Goal: Task Accomplishment & Management: Manage account settings

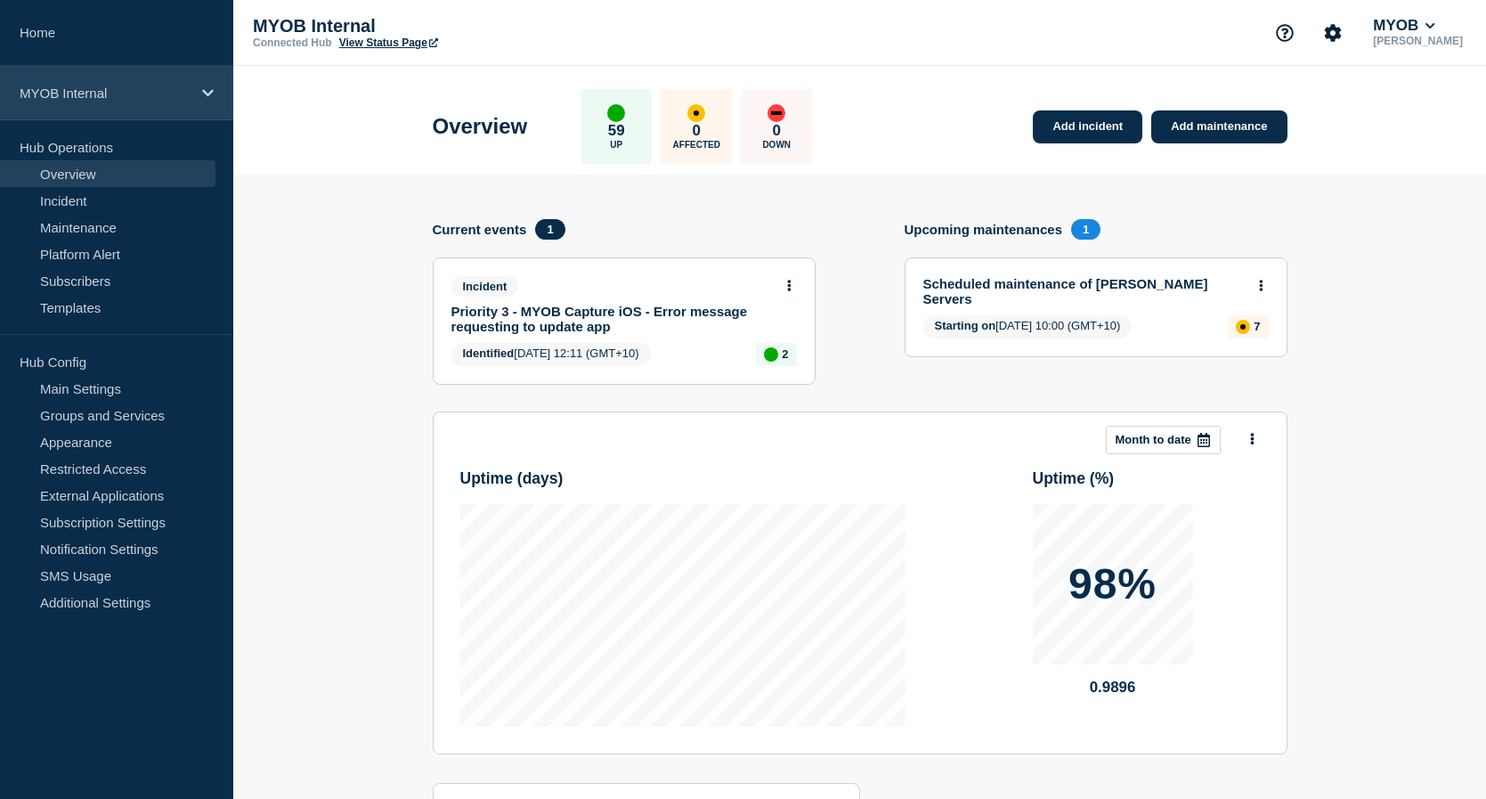
click at [204, 93] on icon at bounding box center [208, 92] width 12 height 13
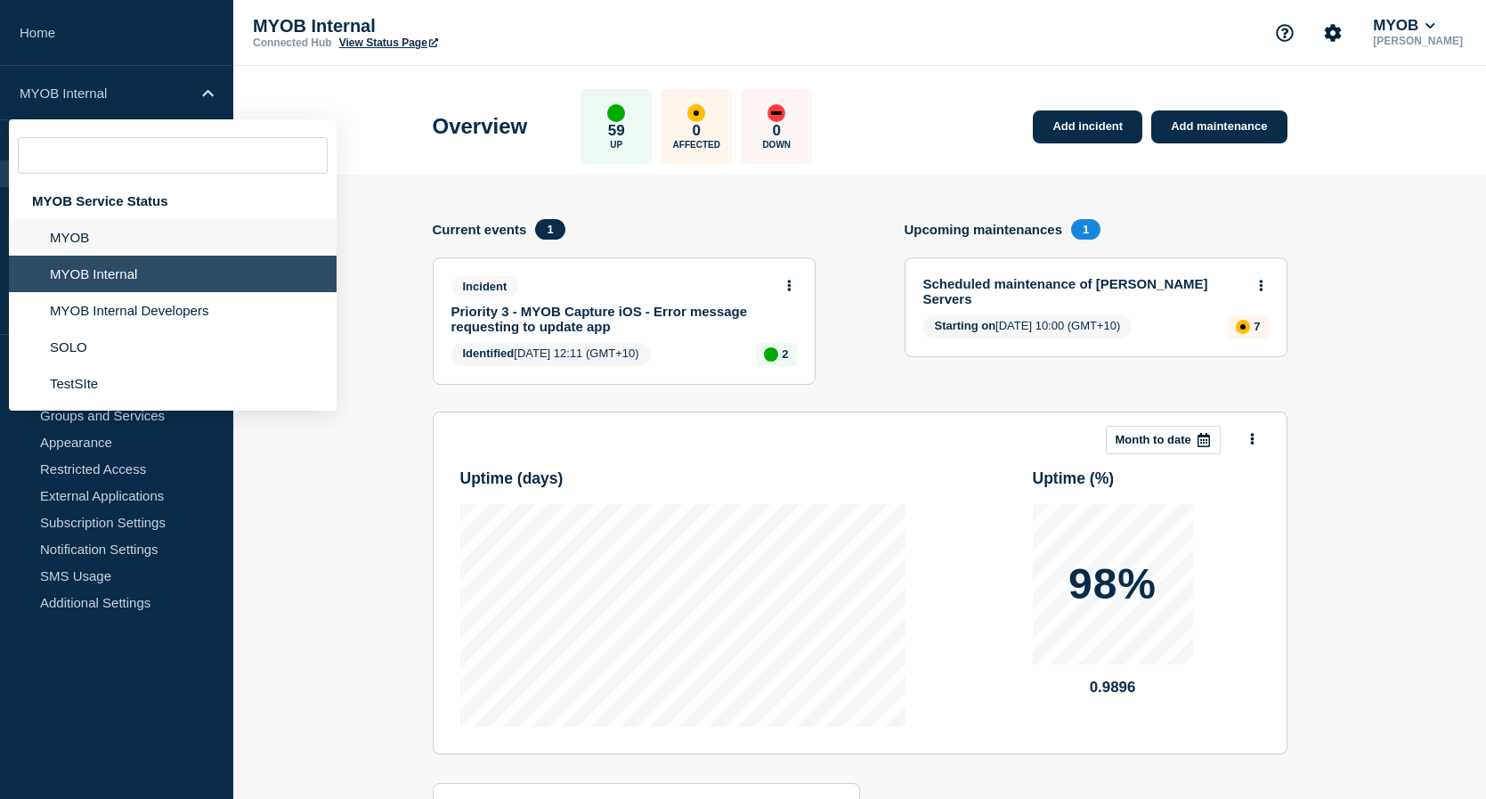
click at [130, 256] on li "MYOB" at bounding box center [173, 274] width 328 height 37
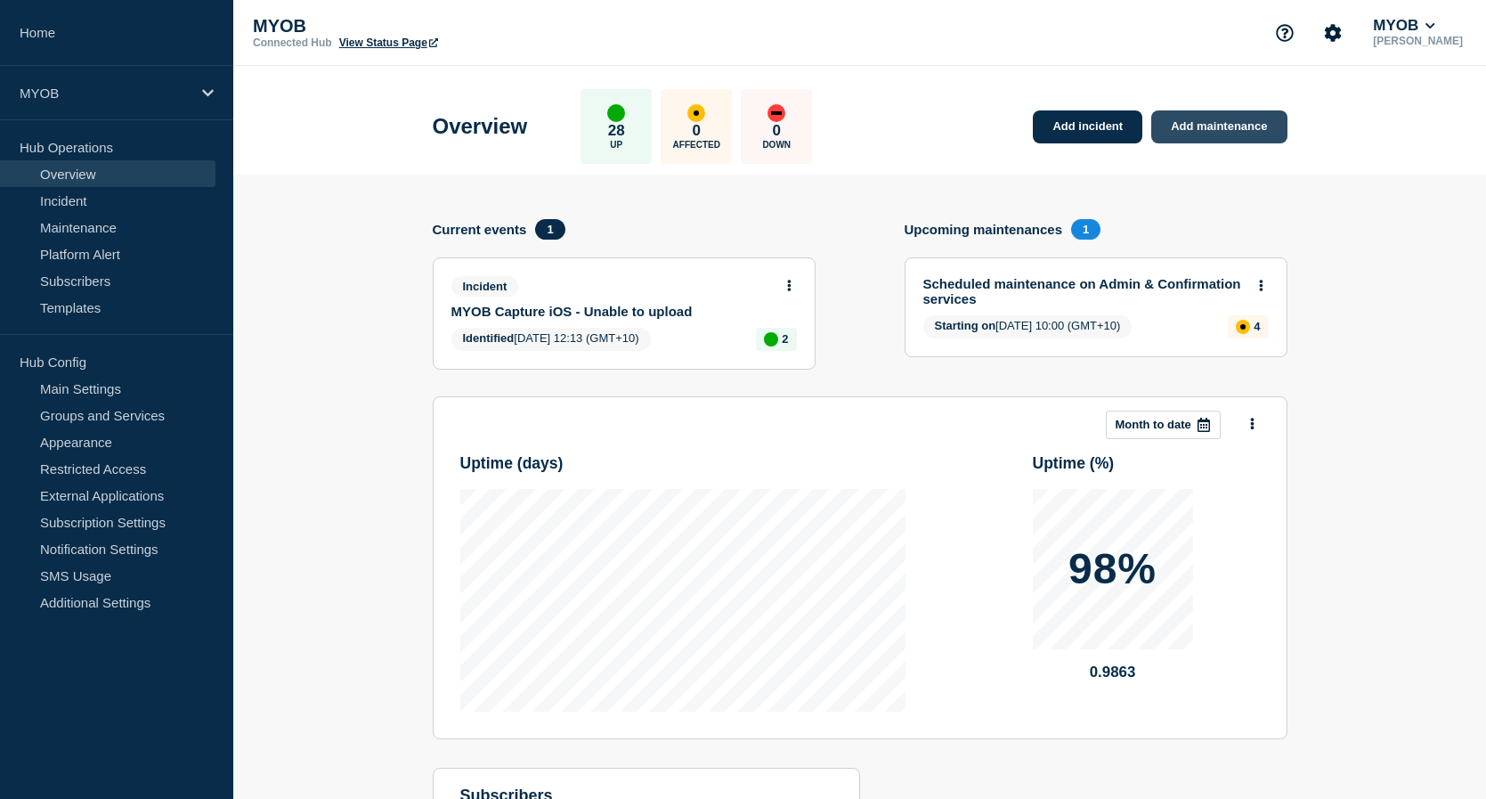
click at [1227, 129] on link "Add maintenance" at bounding box center [1218, 126] width 135 height 33
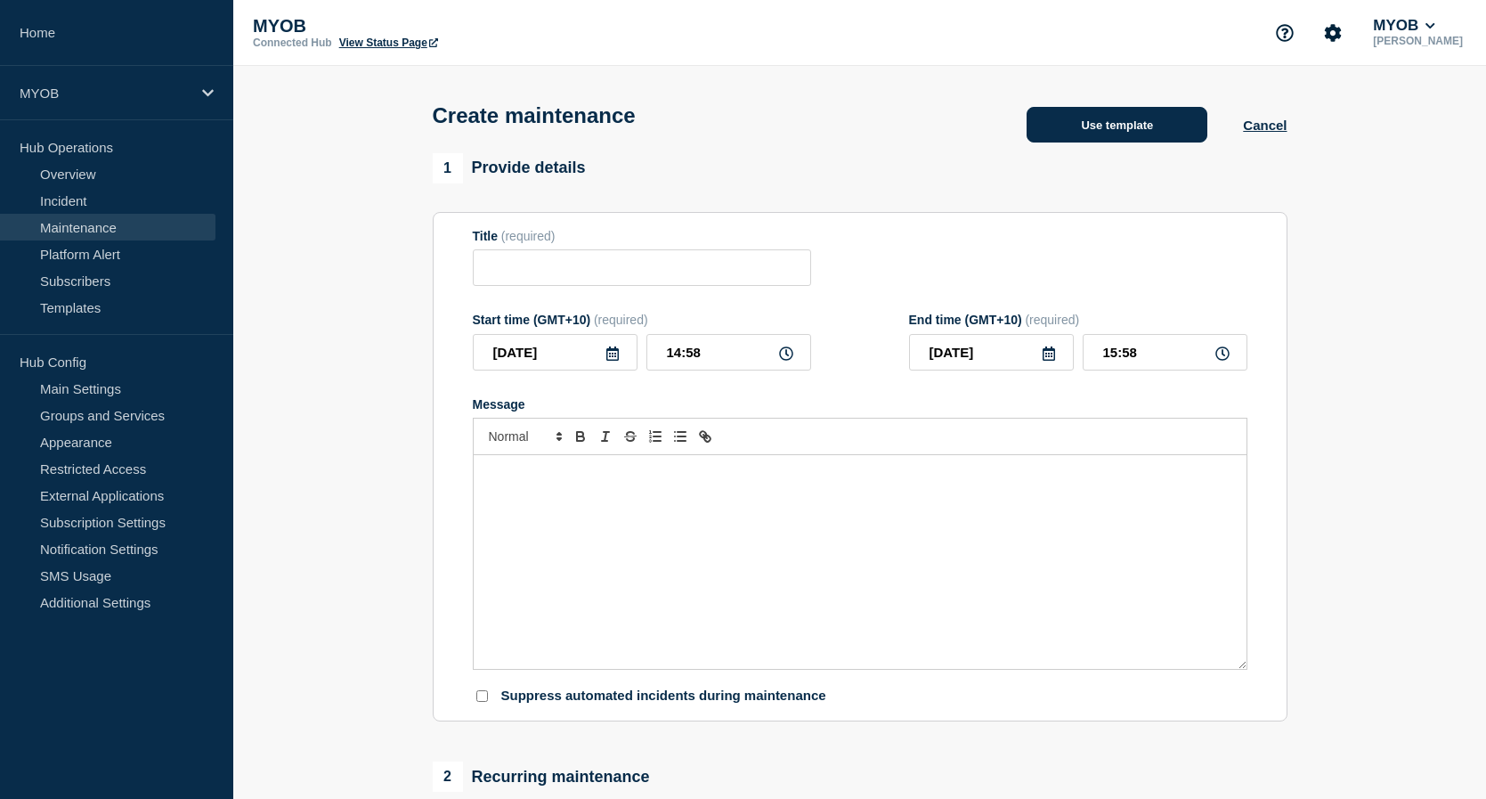
click at [1116, 132] on button "Use template" at bounding box center [1117, 125] width 181 height 36
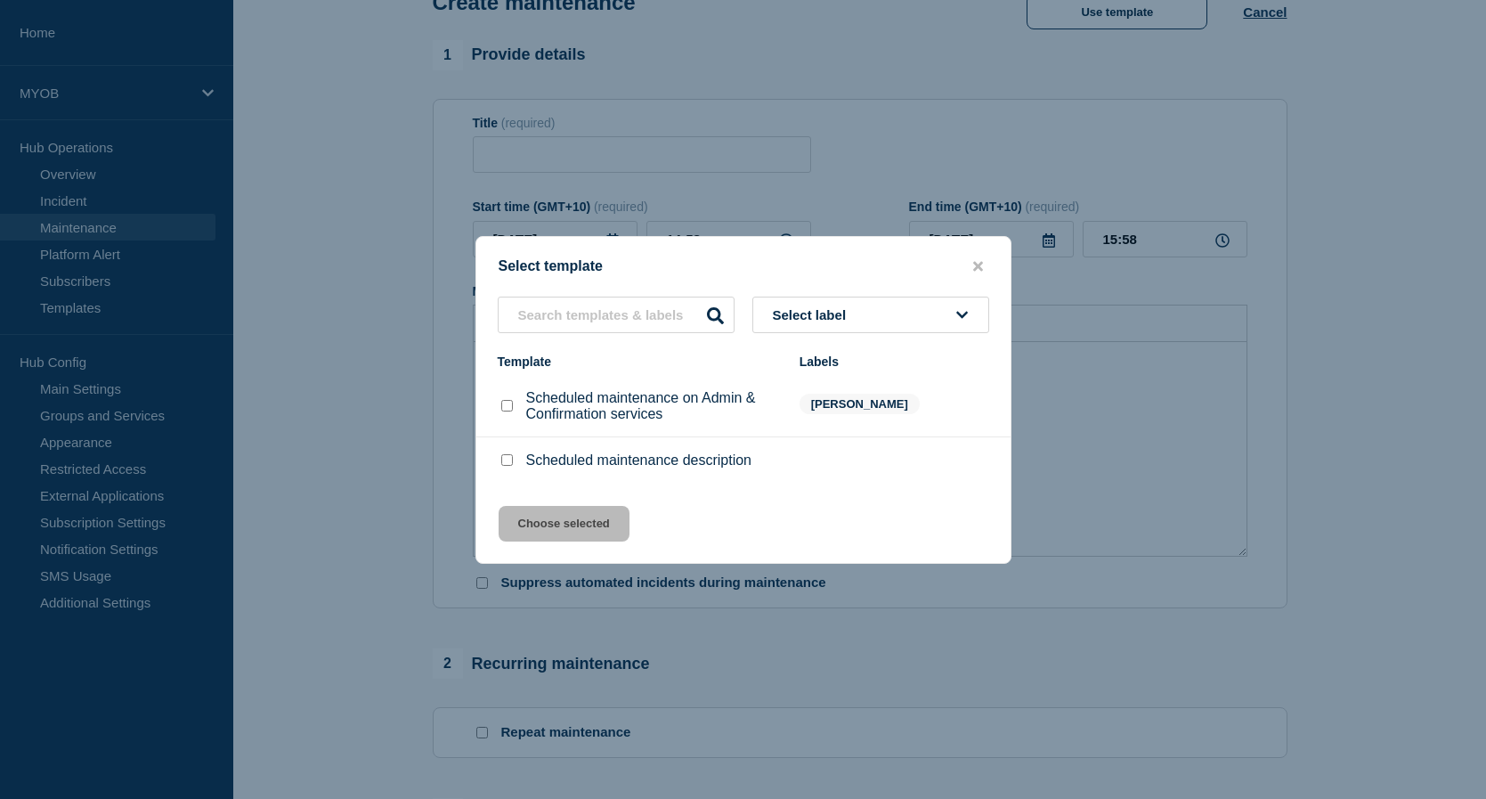
scroll to position [178, 0]
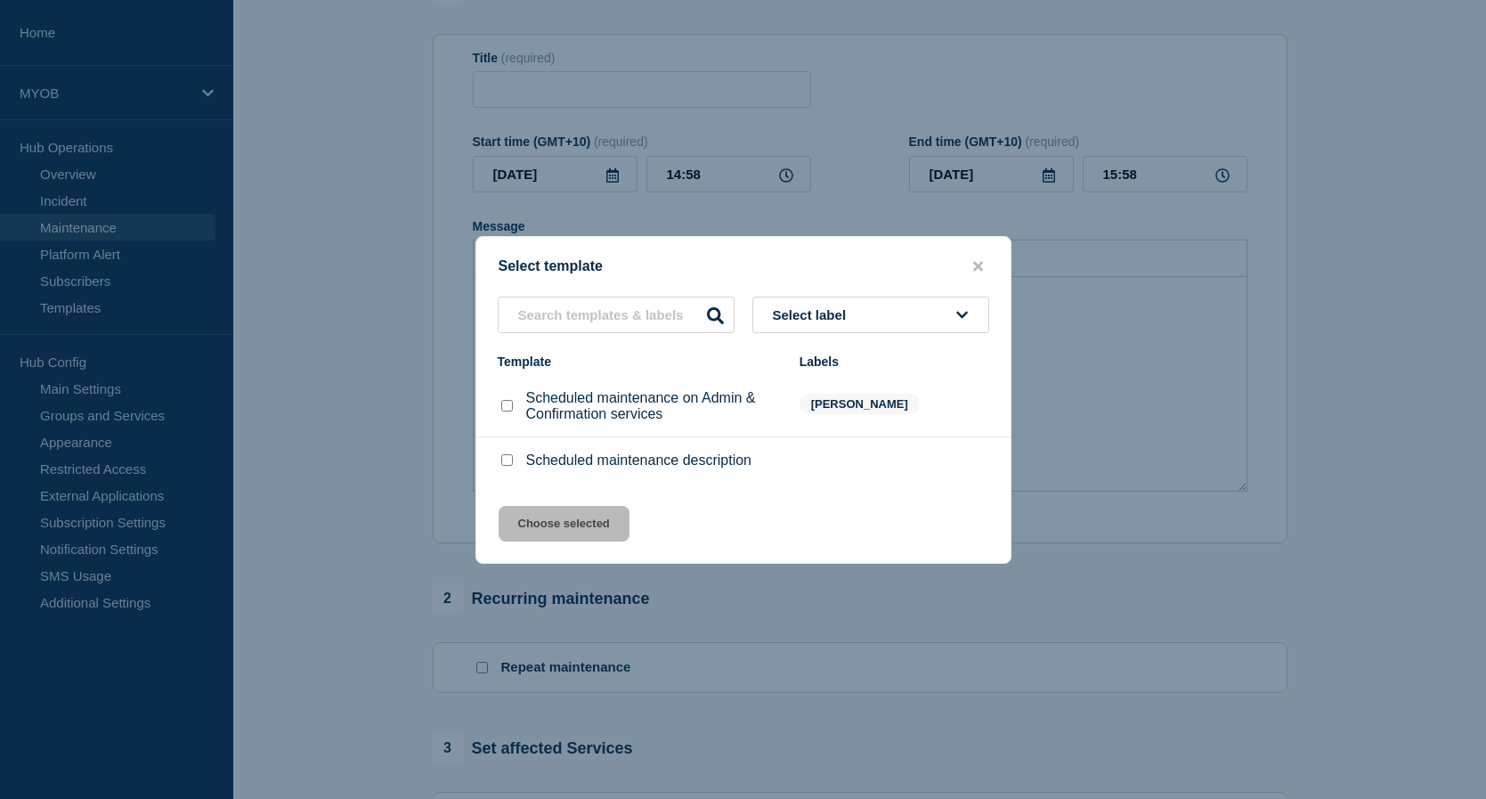
click at [854, 312] on span "Select label" at bounding box center [813, 314] width 81 height 15
click at [982, 262] on icon "close button" at bounding box center [978, 266] width 10 height 10
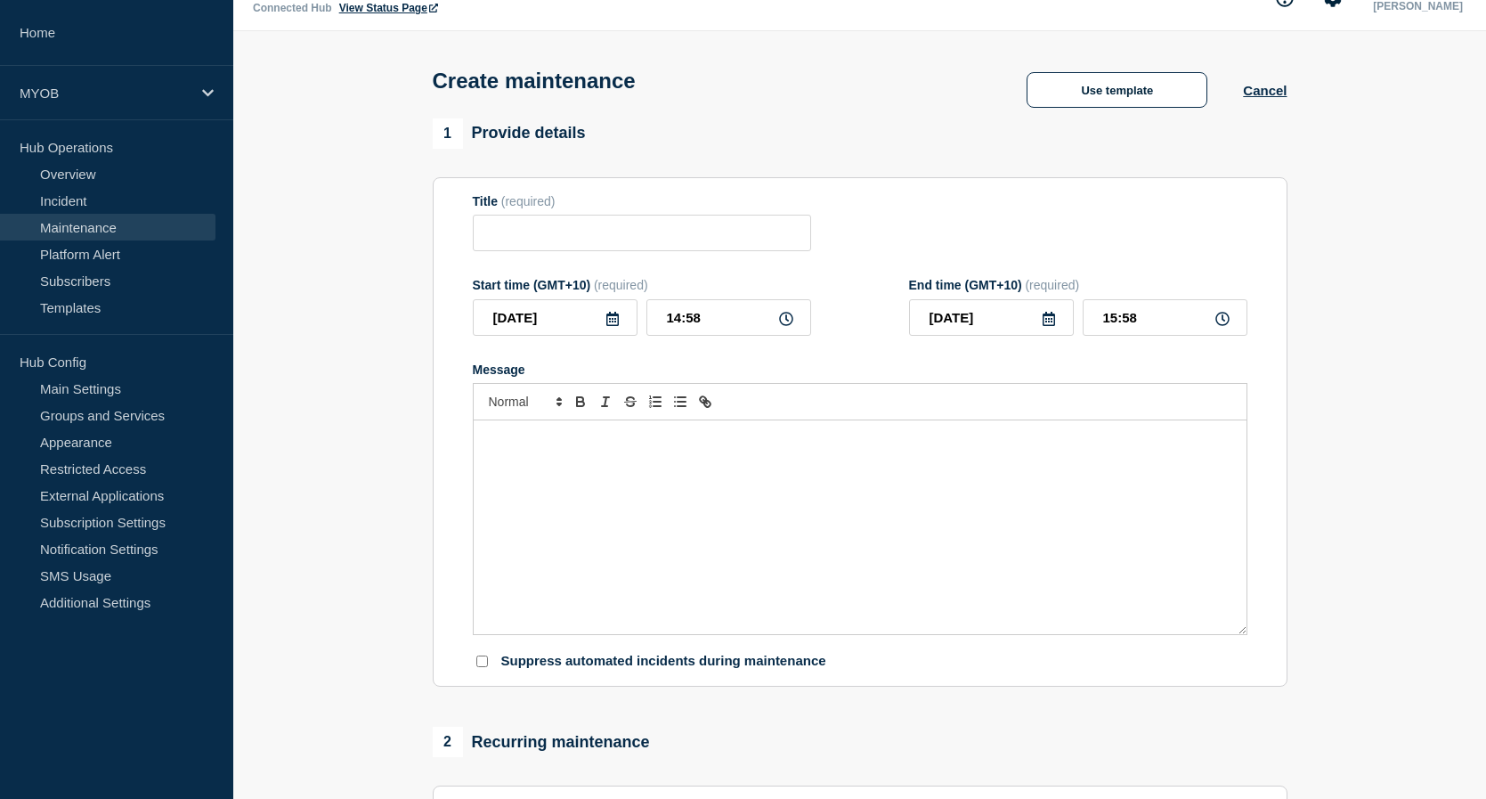
scroll to position [0, 0]
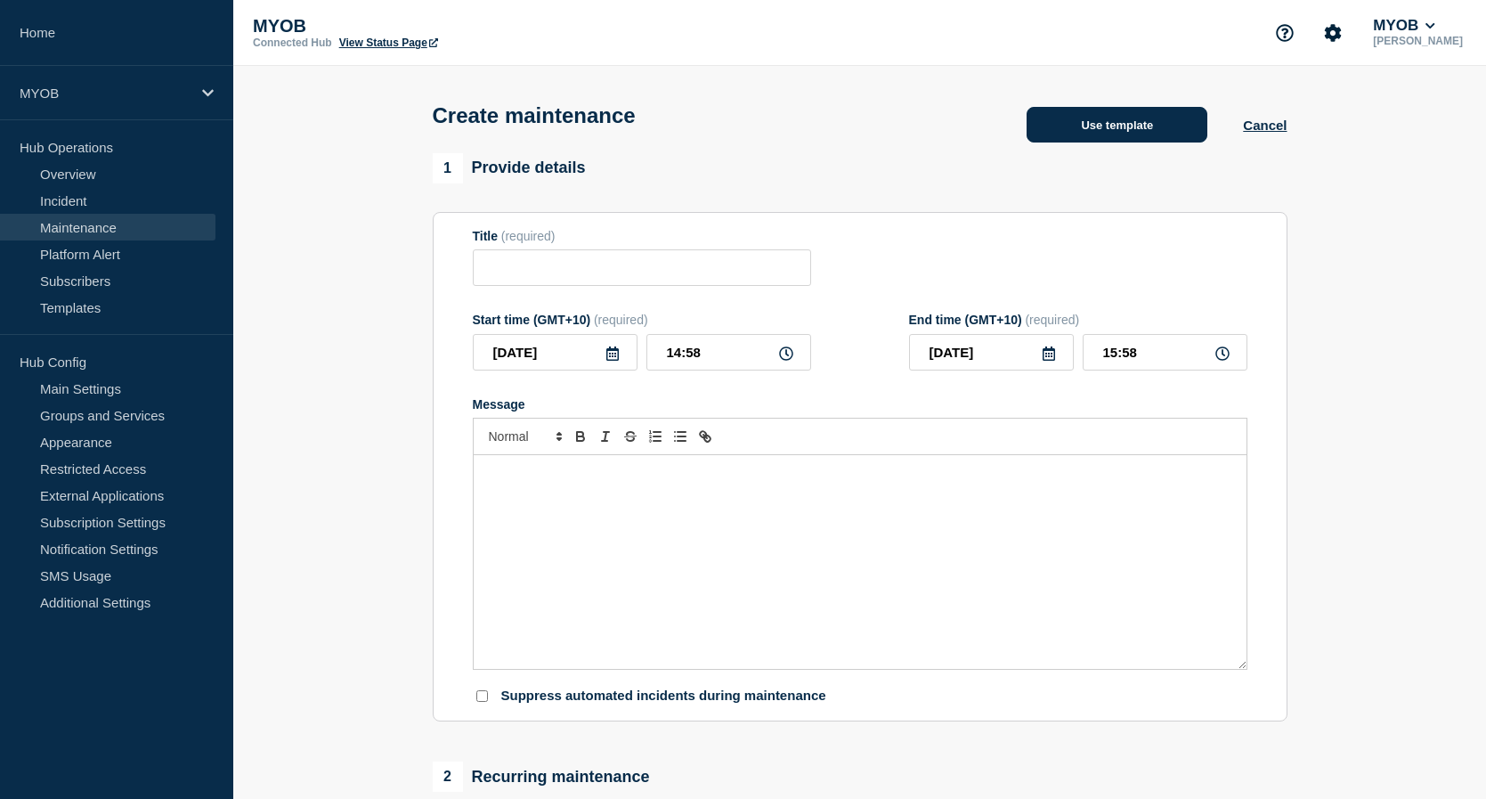
click at [1126, 133] on button "Use template" at bounding box center [1117, 125] width 181 height 36
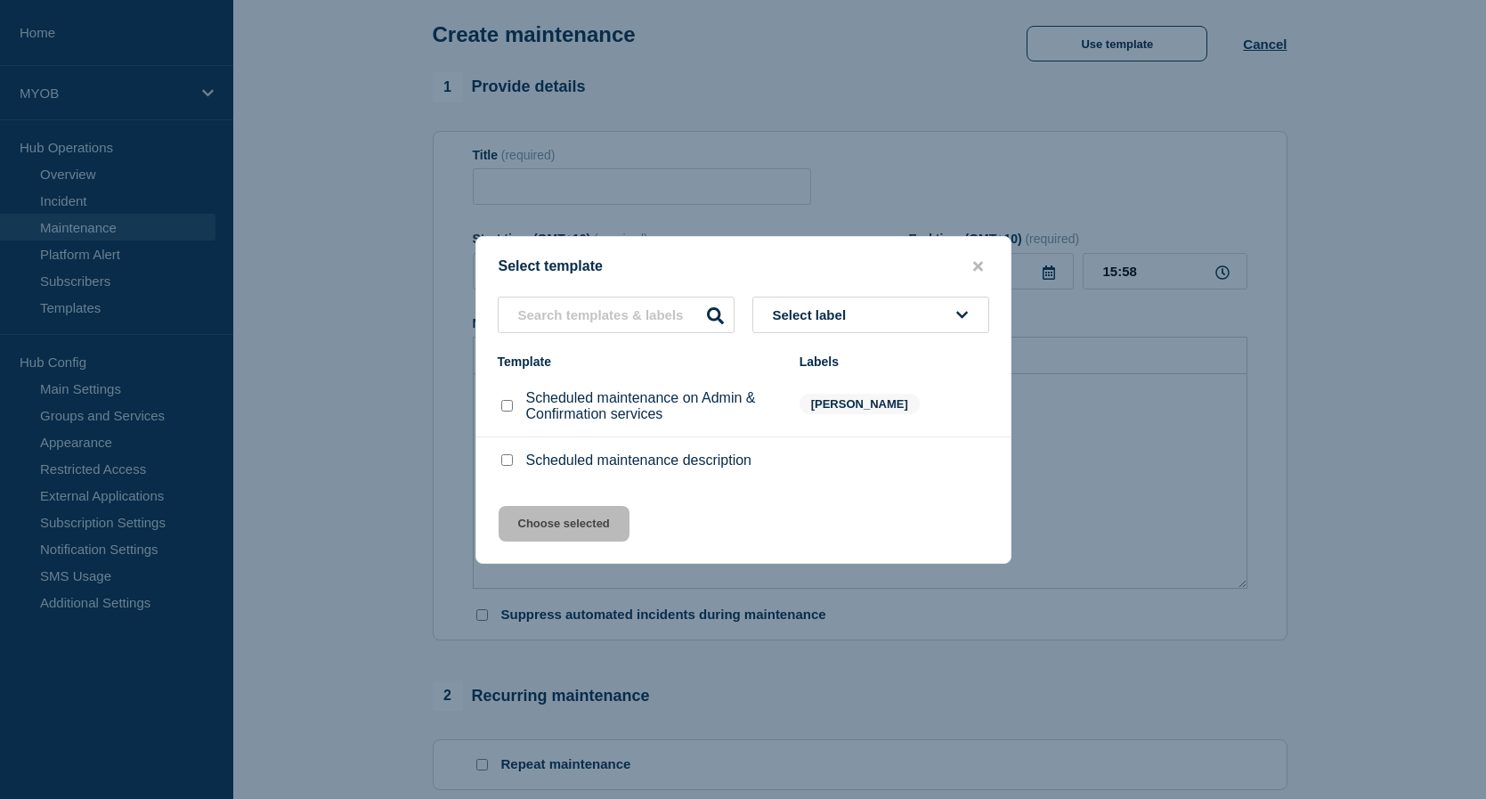
scroll to position [89, 0]
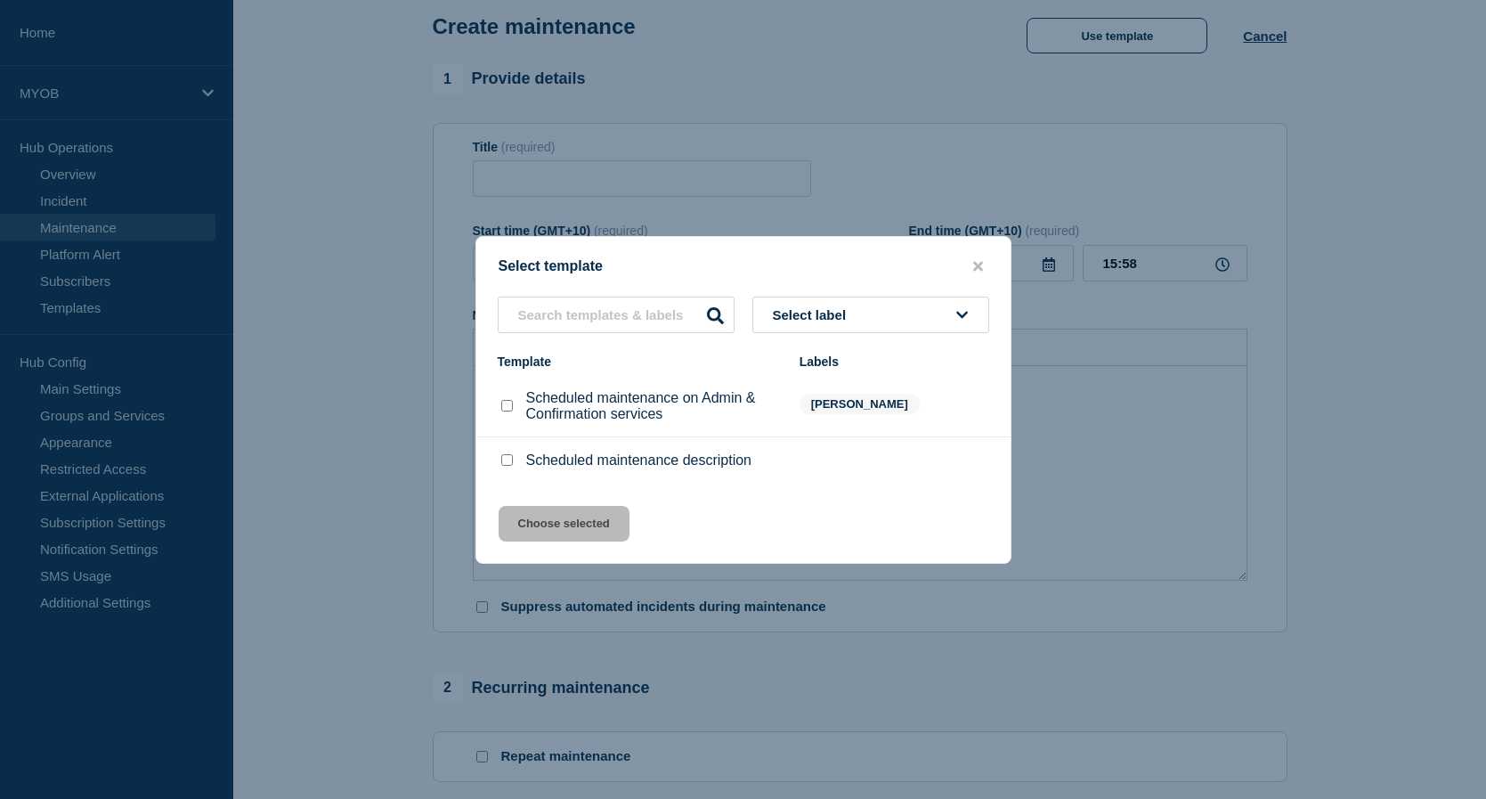
click at [638, 458] on p "Scheduled maintenance description" at bounding box center [639, 460] width 226 height 16
click at [509, 464] on input "Scheduled maintenance description checkbox" at bounding box center [507, 460] width 12 height 12
checkbox input "true"
click at [547, 532] on button "Choose selected" at bounding box center [564, 524] width 131 height 36
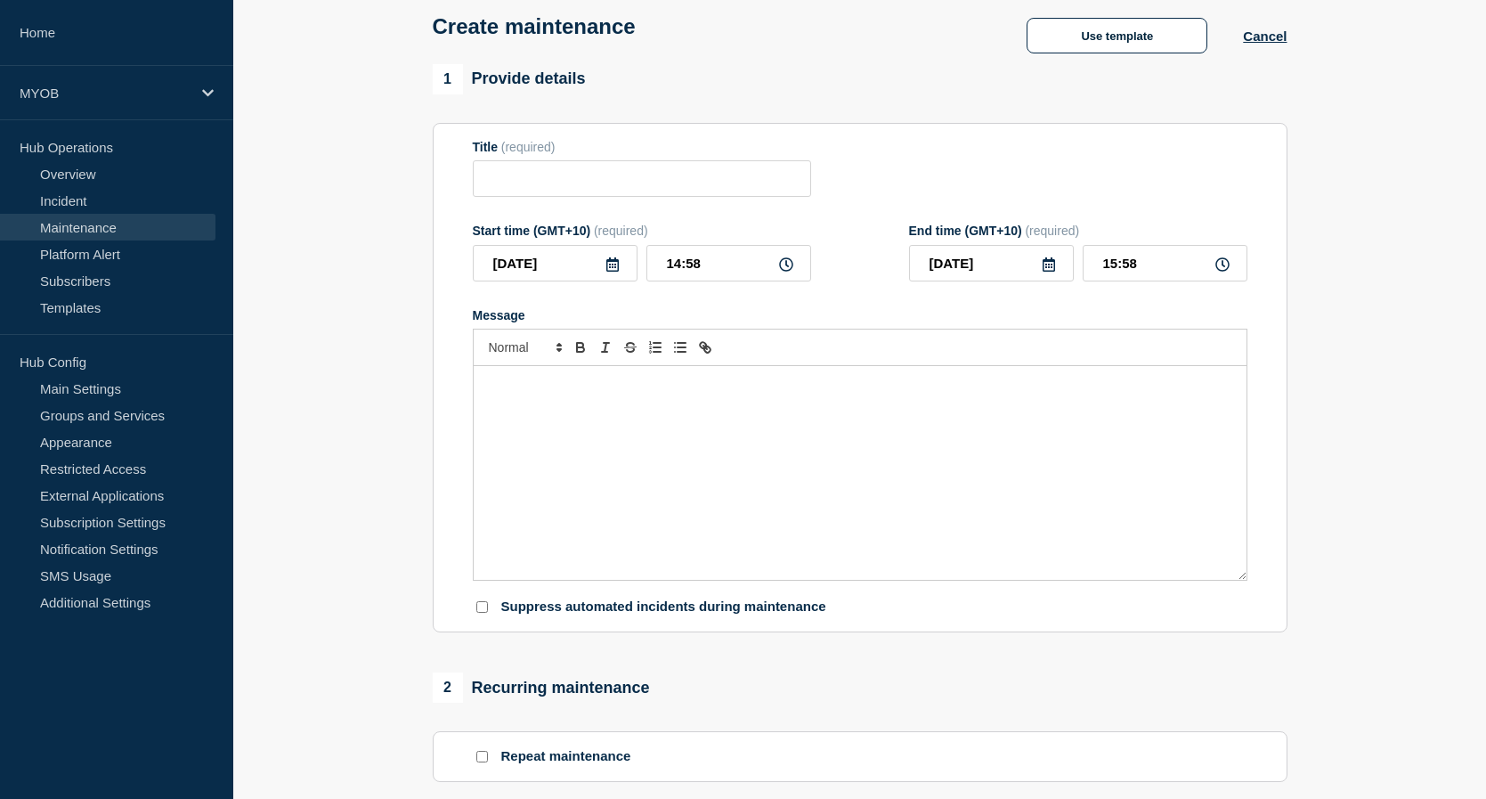
type input "Scheduled maintenance description"
type input "16:58"
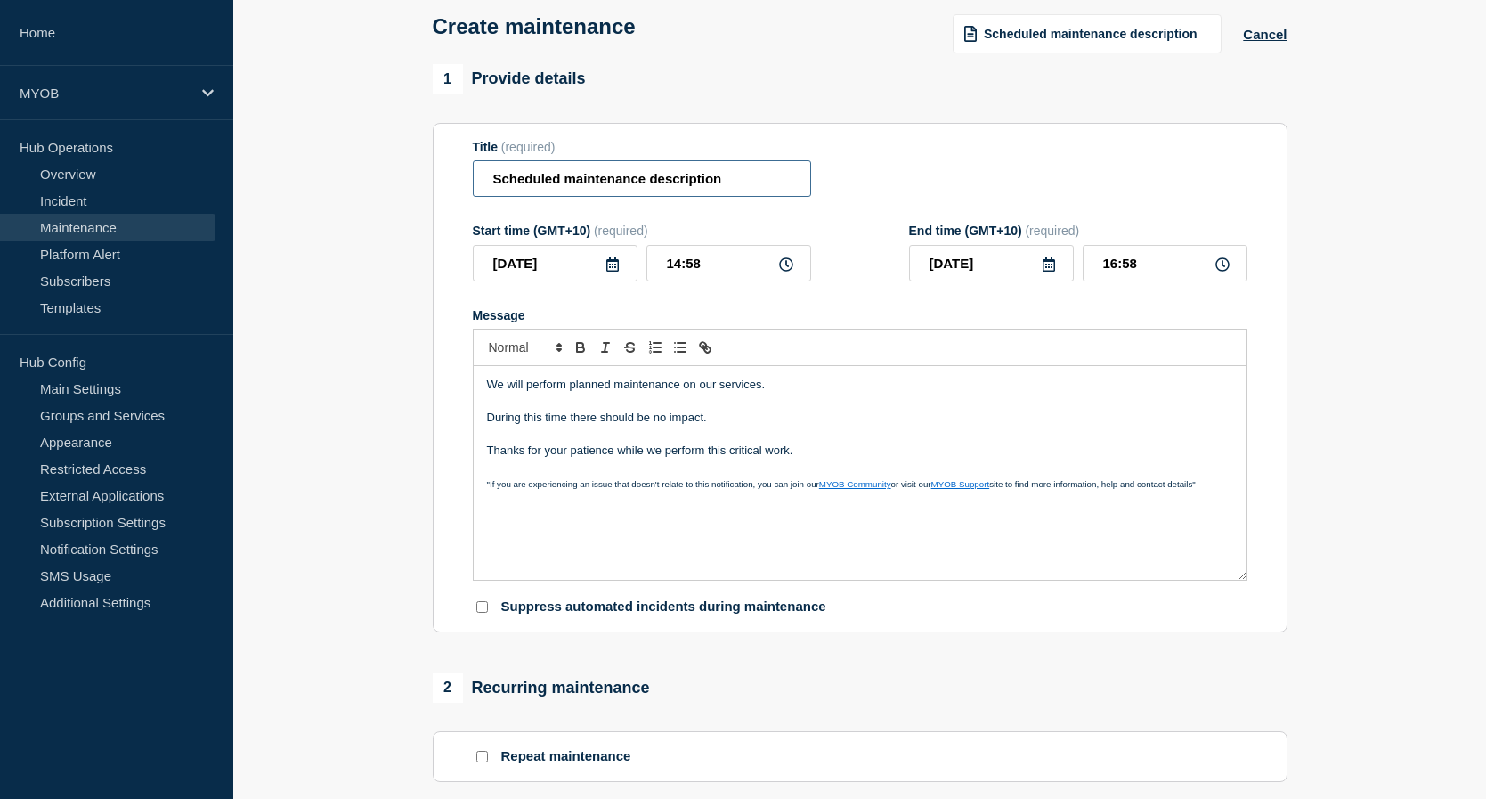
drag, startPoint x: 748, startPoint y: 180, endPoint x: 358, endPoint y: 175, distance: 390.0
click at [358, 175] on section "1 Provide details Title (required) Scheduled maintenance description Start time…" at bounding box center [859, 682] width 1253 height 1236
paste input "We’re planning a little [DATE] vibe — food sharing & fun with the wider group! …"
type input "We’re planning a little [DATE] vibe — food sharing & fun with the wider group! …"
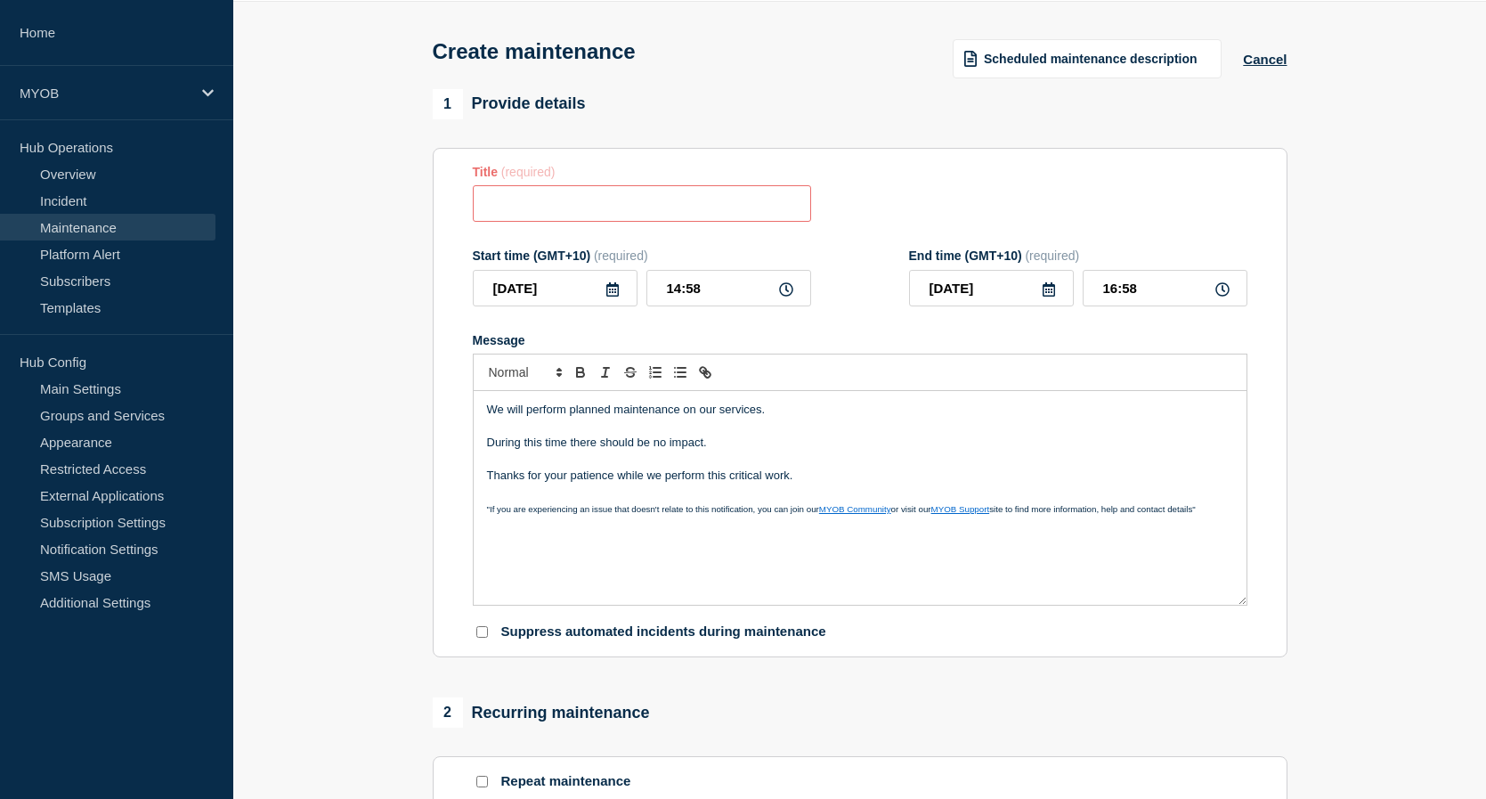
scroll to position [0, 0]
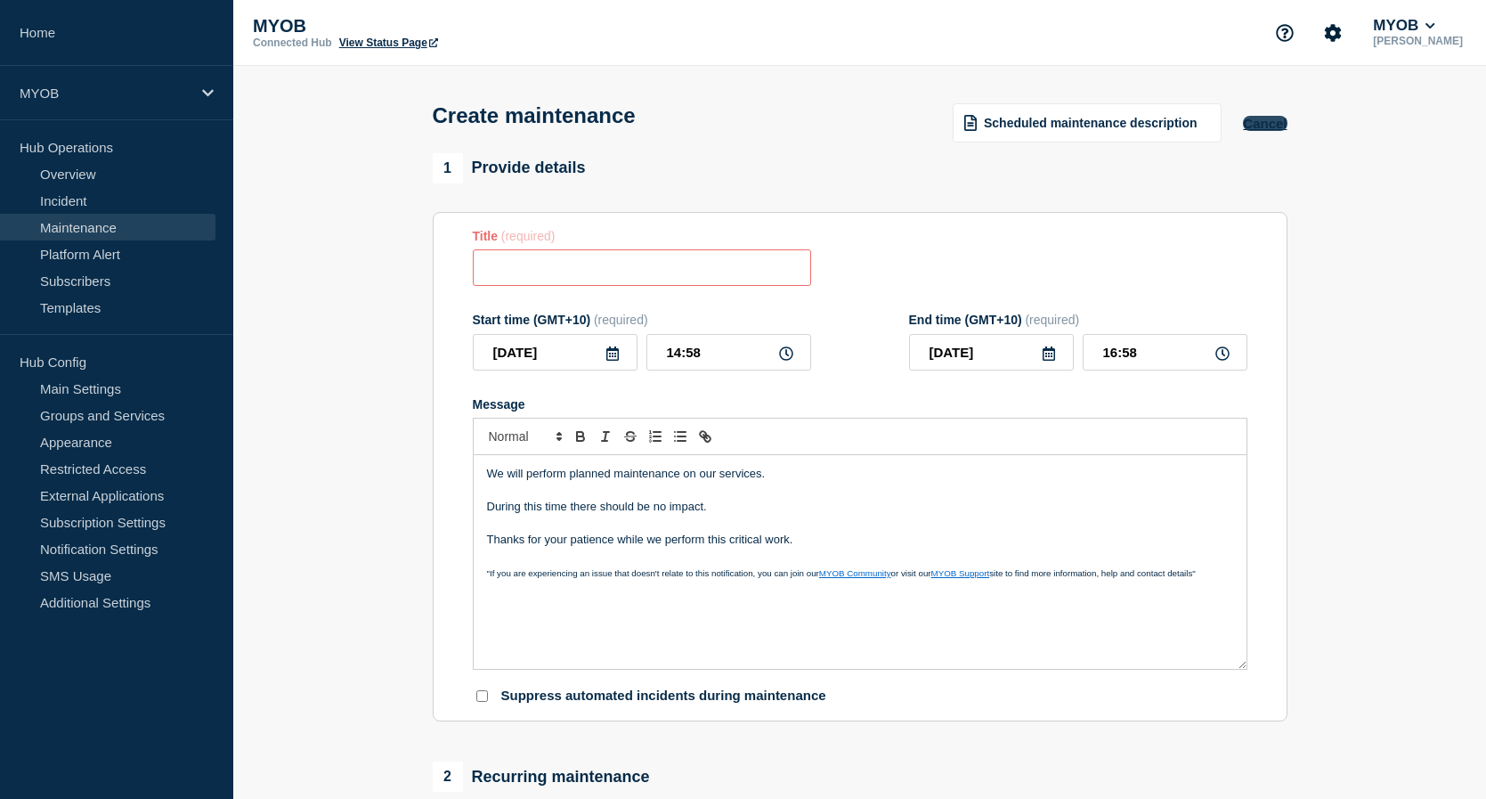
click at [1267, 122] on button "Cancel" at bounding box center [1265, 123] width 44 height 15
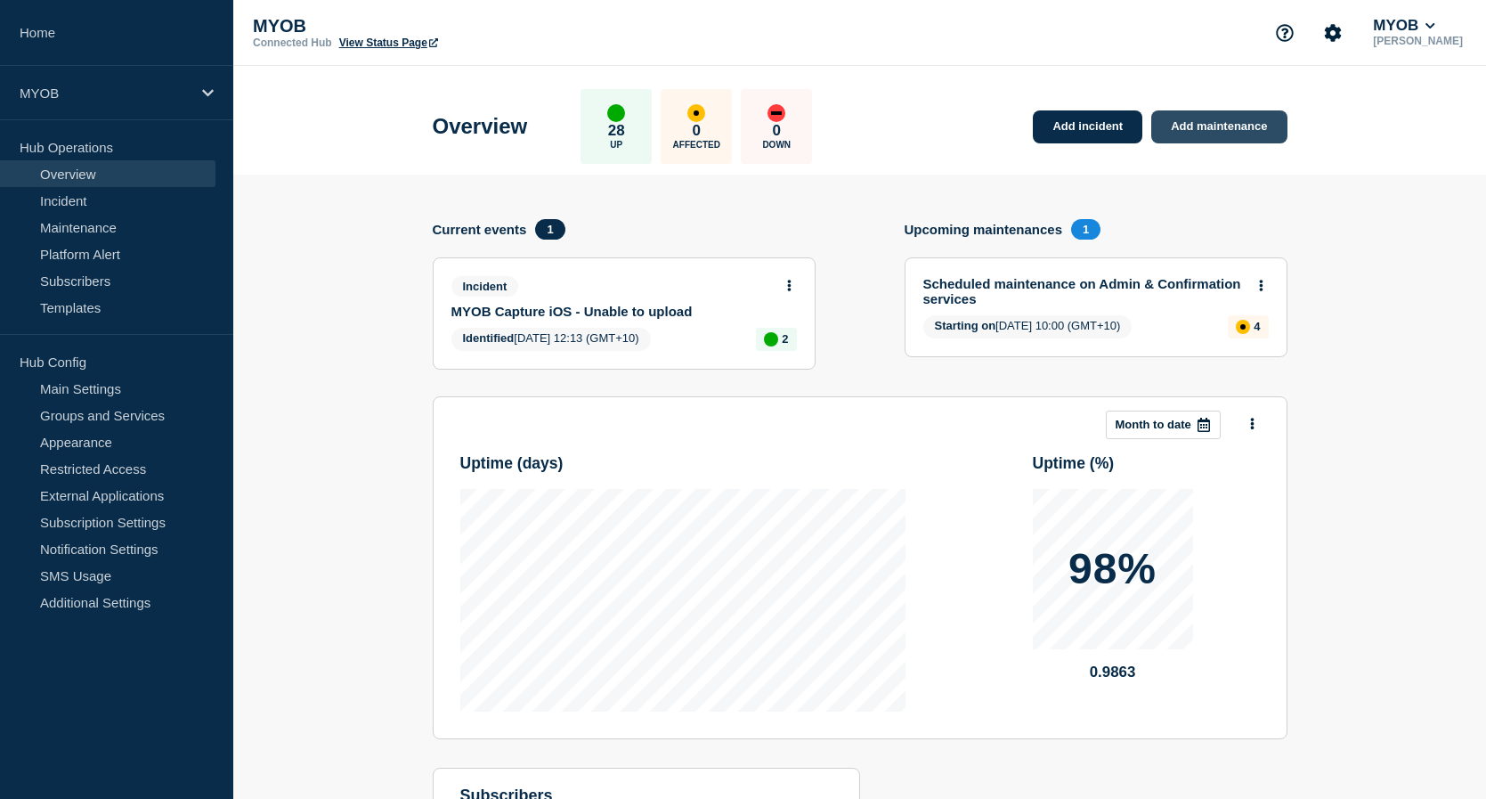
click at [1196, 138] on link "Add maintenance" at bounding box center [1218, 126] width 135 height 33
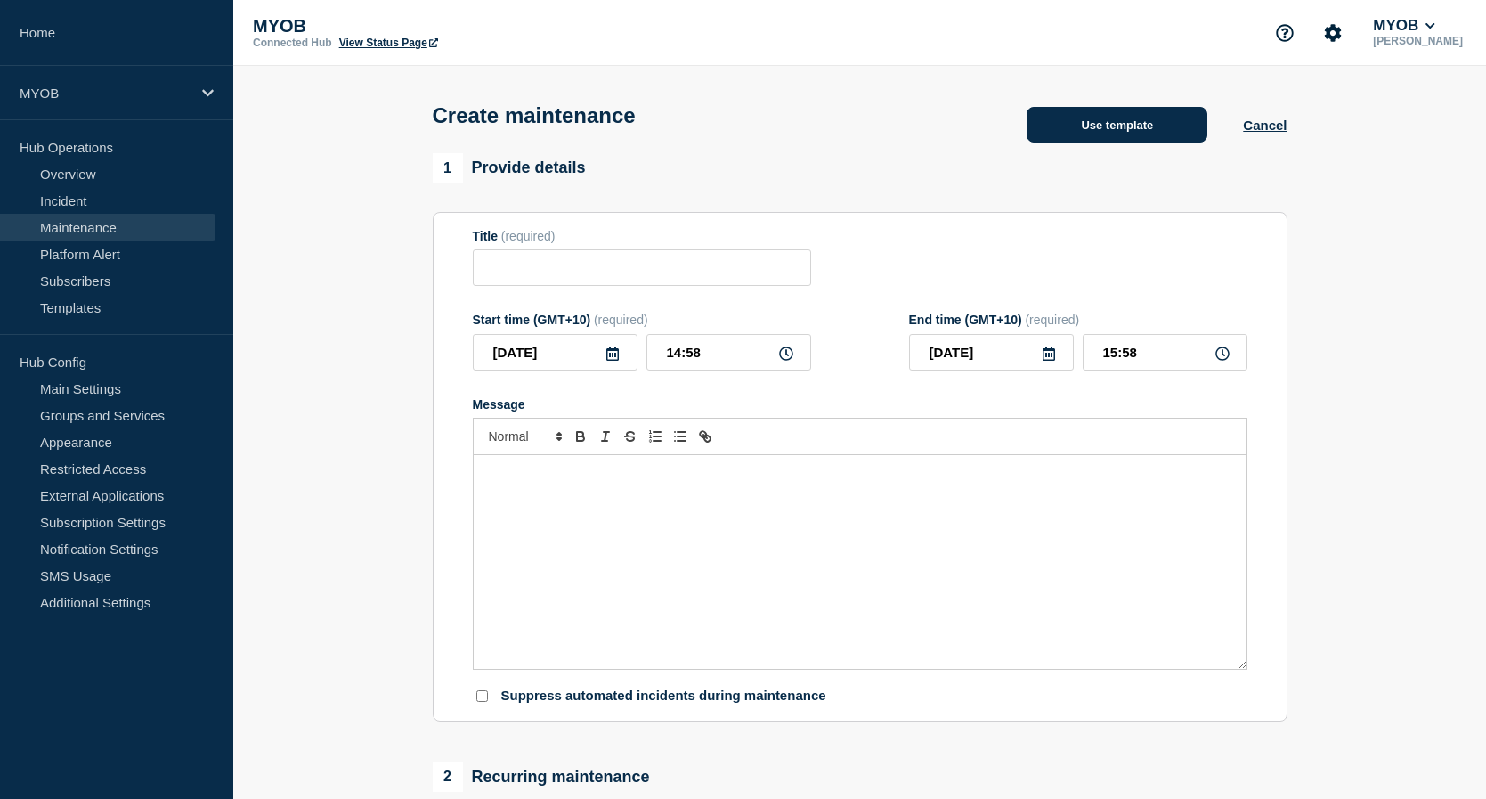
click at [1144, 132] on button "Use template" at bounding box center [1117, 125] width 181 height 36
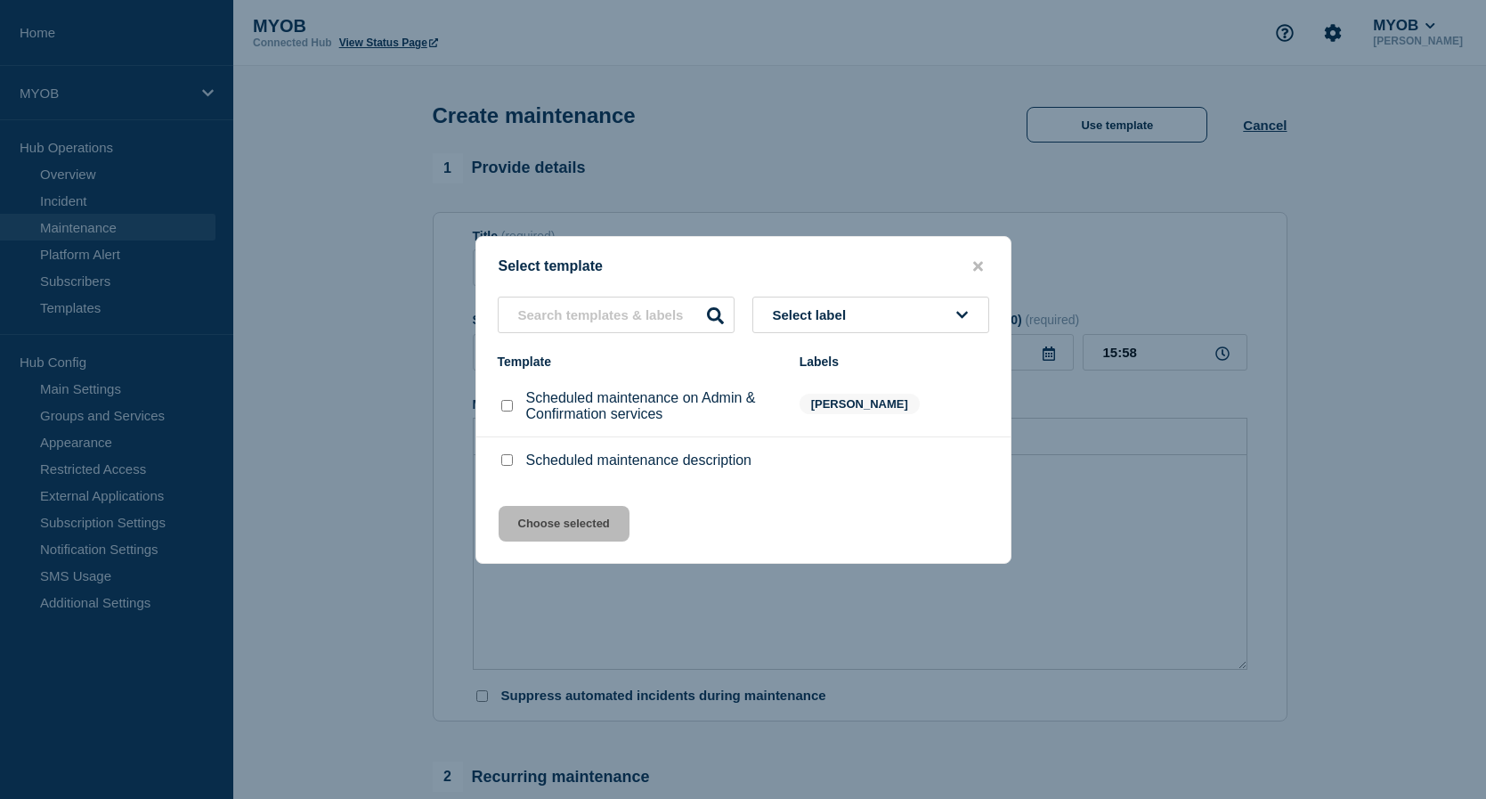
click at [868, 313] on button "Select label" at bounding box center [870, 314] width 237 height 37
type input "n"
type input "a"
click at [605, 362] on div "Template" at bounding box center [640, 361] width 284 height 14
click at [511, 406] on input "Scheduled maintenance on Admin & Confirmation services checkbox" at bounding box center [507, 406] width 12 height 12
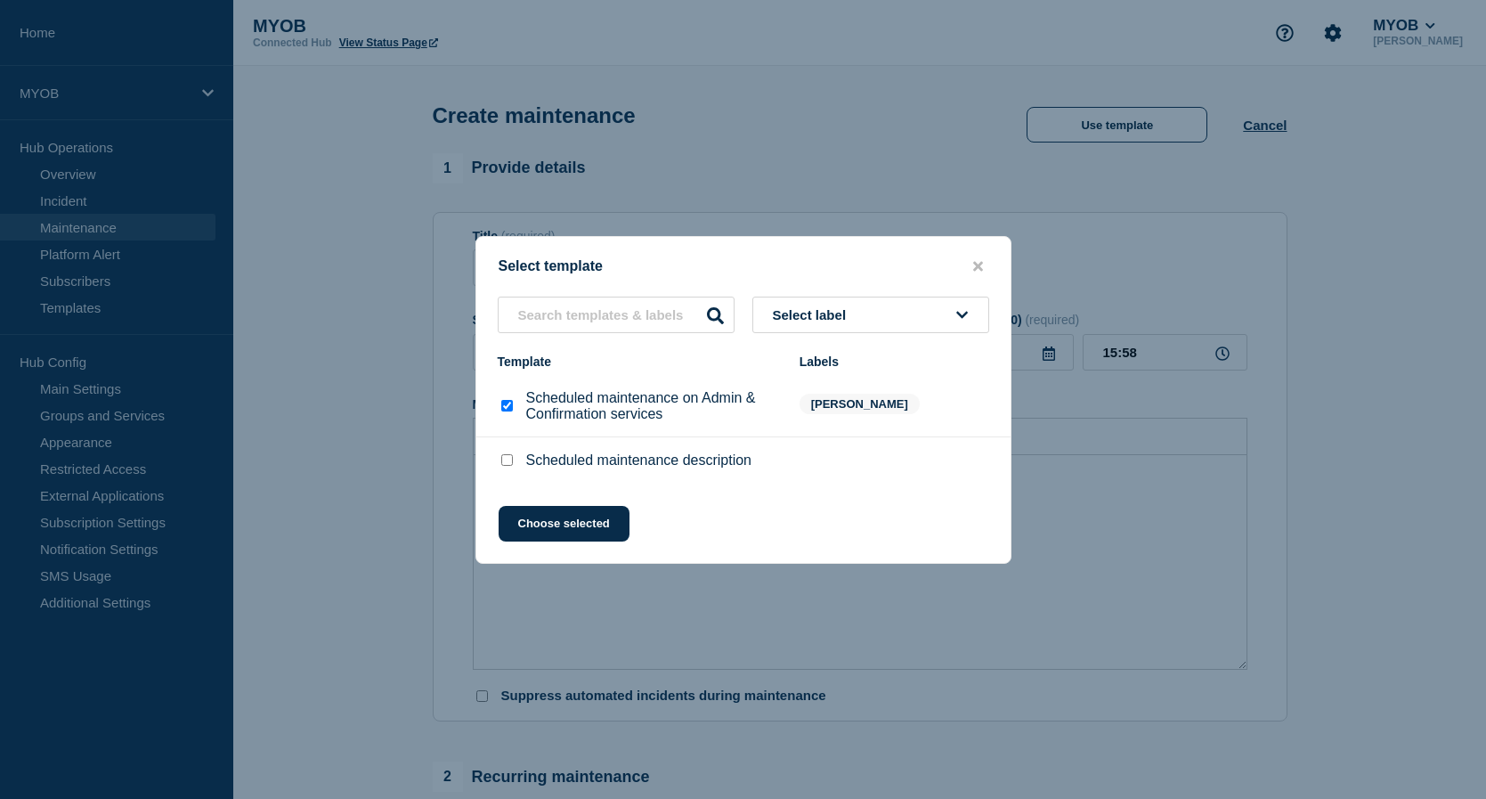
click at [511, 406] on input "Scheduled maintenance on Admin & Confirmation services checkbox" at bounding box center [507, 406] width 12 height 12
checkbox input "false"
click at [848, 318] on span "Select label" at bounding box center [813, 314] width 81 height 15
click at [506, 460] on input "Scheduled maintenance description checkbox" at bounding box center [507, 460] width 12 height 12
checkbox input "true"
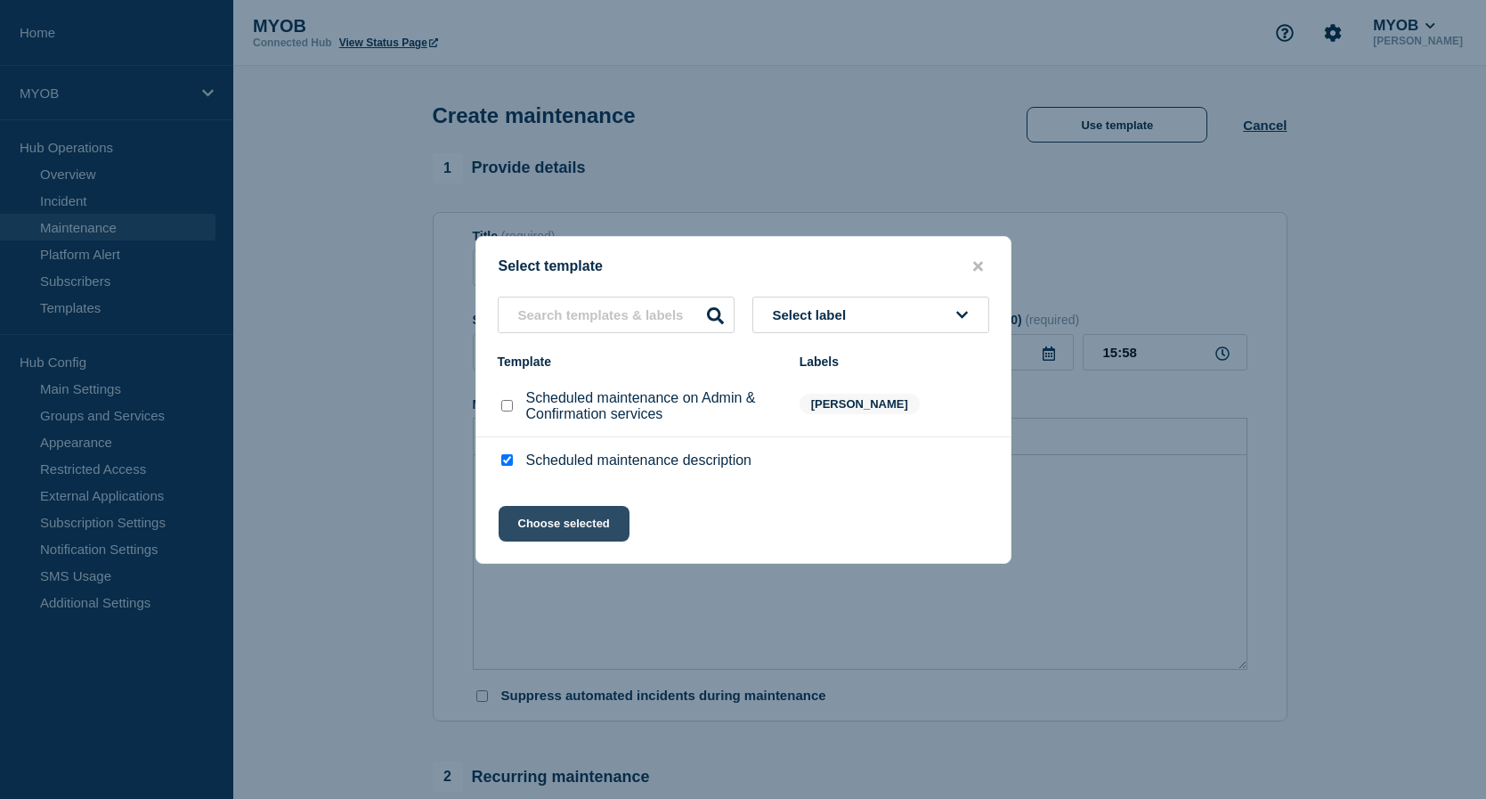
click at [564, 516] on button "Choose selected" at bounding box center [564, 524] width 131 height 36
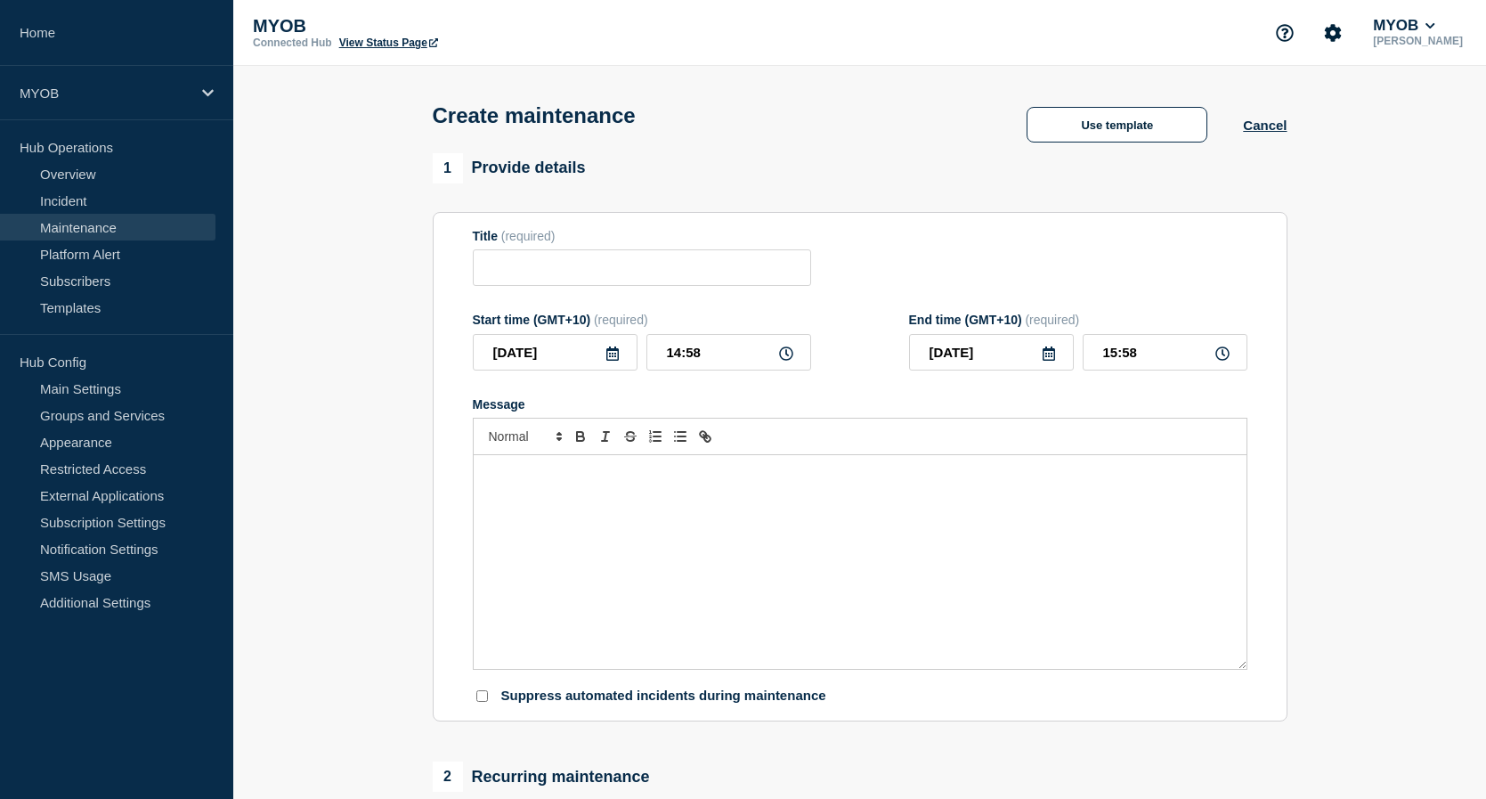
type input "Scheduled maintenance description"
type input "16:58"
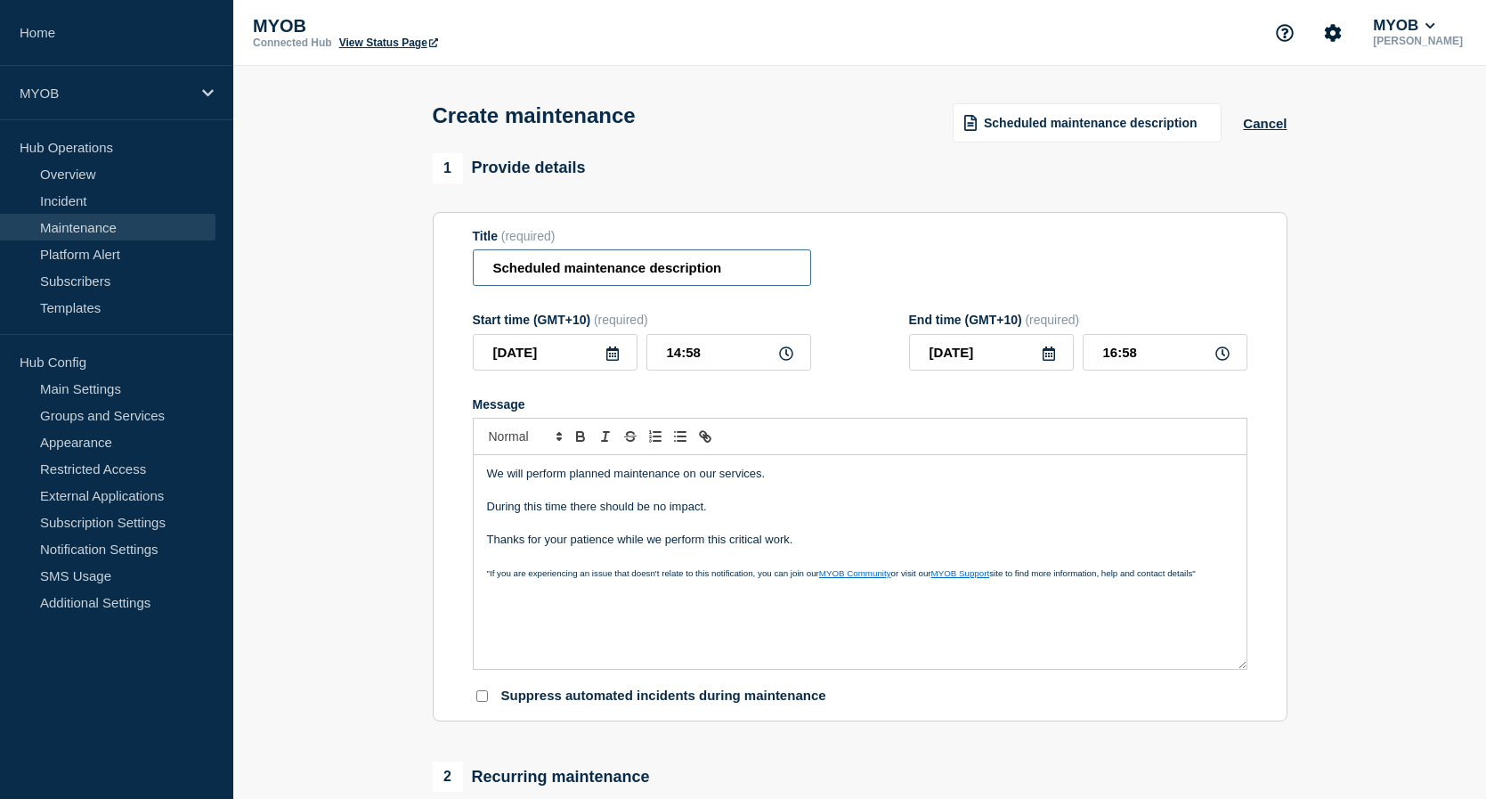
click at [743, 273] on input "Scheduled maintenance description" at bounding box center [642, 267] width 338 height 37
type input "Scheduled maintenance of MPM Sites"
click at [826, 473] on p "We will perform planned maintenance on our services." at bounding box center [860, 474] width 746 height 16
click at [801, 515] on p "During this time there should be no impact." at bounding box center [860, 507] width 746 height 16
drag, startPoint x: 731, startPoint y: 511, endPoint x: 483, endPoint y: 508, distance: 248.4
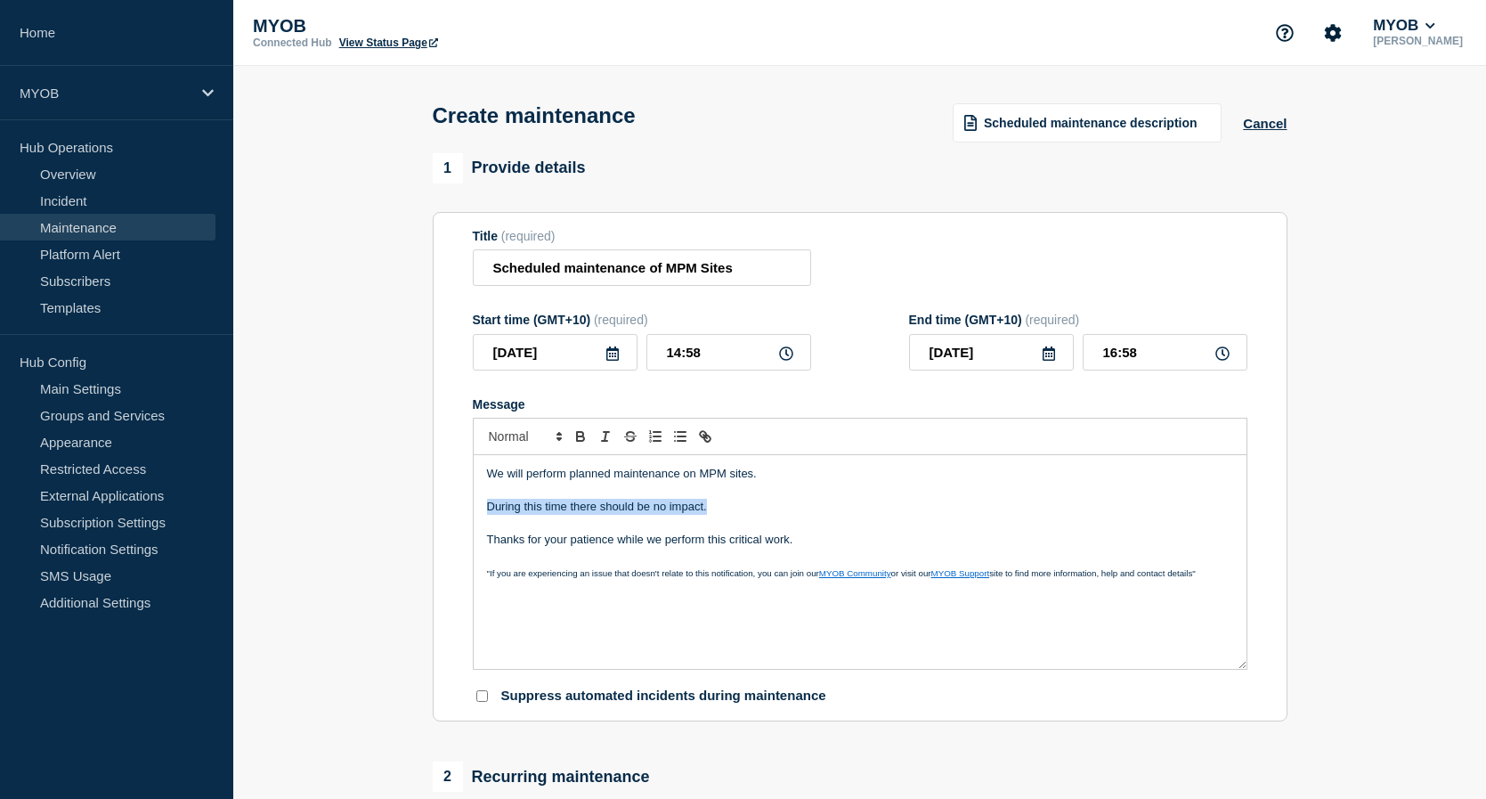
click at [483, 508] on div "We will perform planned maintenance on MPM sites. During this time there should…" at bounding box center [860, 562] width 773 height 214
drag, startPoint x: 789, startPoint y: 523, endPoint x: 455, endPoint y: 469, distance: 338.1
click at [455, 469] on section "Title (required) Scheduled maintenance of MPM Sites Start time (GMT+10) (requir…" at bounding box center [860, 467] width 855 height 510
copy div "We will perform planned maintenance on MPM sites. Sites will be unavailable dur…"
click at [760, 527] on p "Message" at bounding box center [860, 523] width 746 height 16
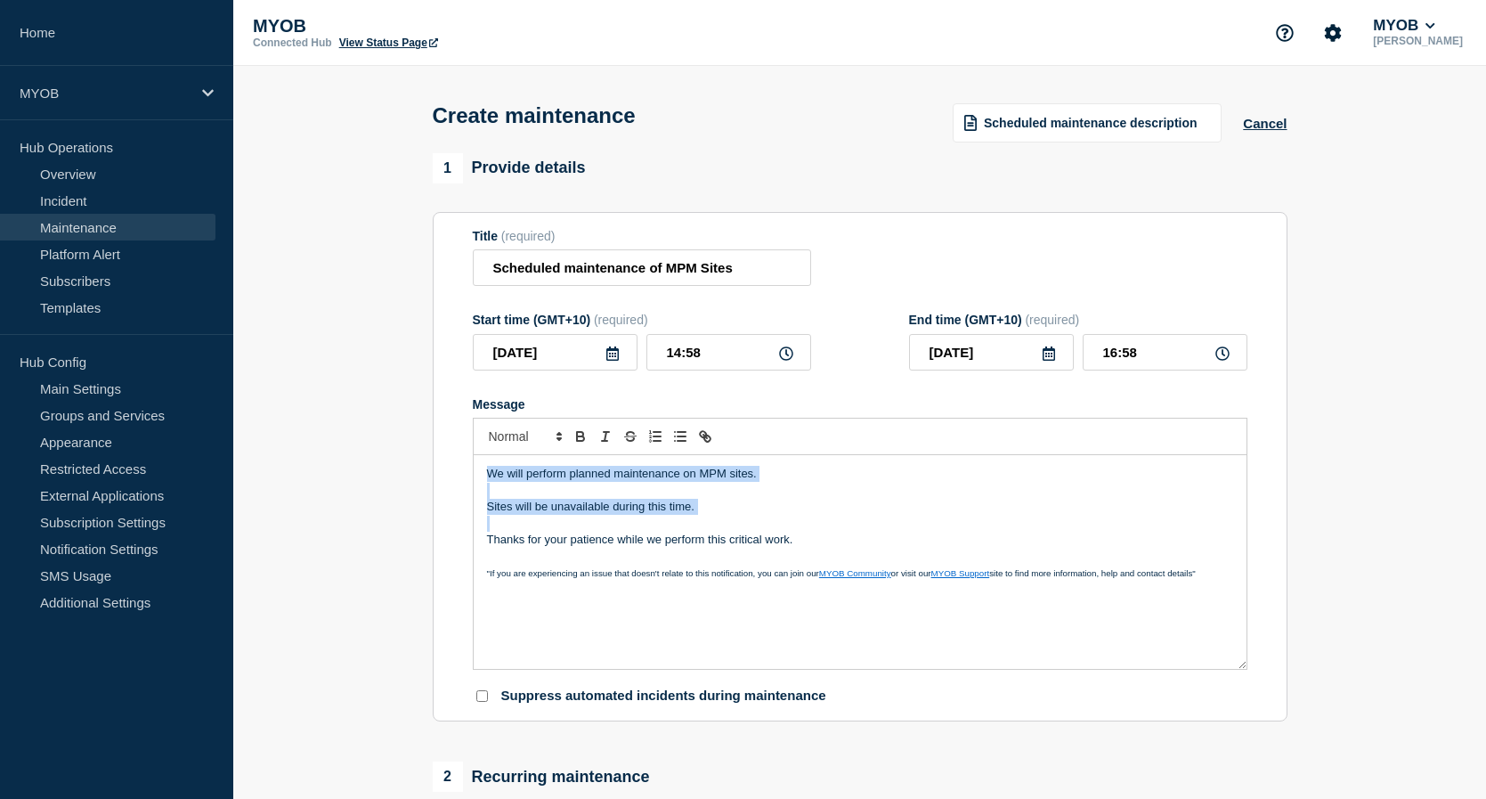
drag, startPoint x: 695, startPoint y: 513, endPoint x: 449, endPoint y: 459, distance: 252.5
click at [449, 459] on section "Title (required) Scheduled maintenance of MPM Sites Start time (GMT+10) (requir…" at bounding box center [860, 467] width 855 height 510
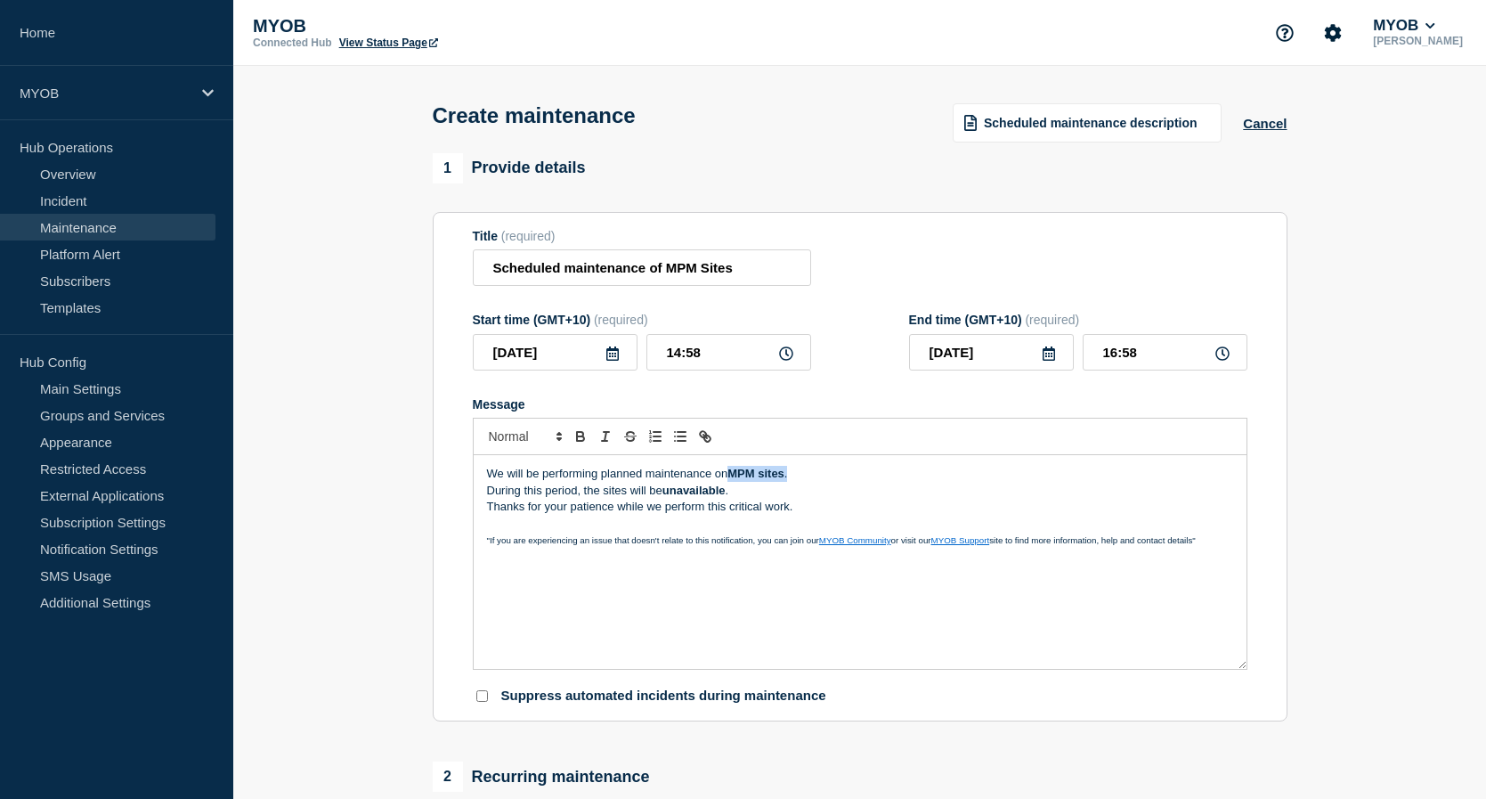
drag, startPoint x: 822, startPoint y: 478, endPoint x: 730, endPoint y: 474, distance: 91.8
click at [730, 474] on p "We will be performing planned maintenance on MPM sites ." at bounding box center [860, 474] width 746 height 16
click at [928, 491] on p "During this period, the sites will be unavailable ." at bounding box center [860, 491] width 746 height 16
click at [840, 479] on p "We will be performing planned maintenance on MPM sites." at bounding box center [860, 474] width 746 height 16
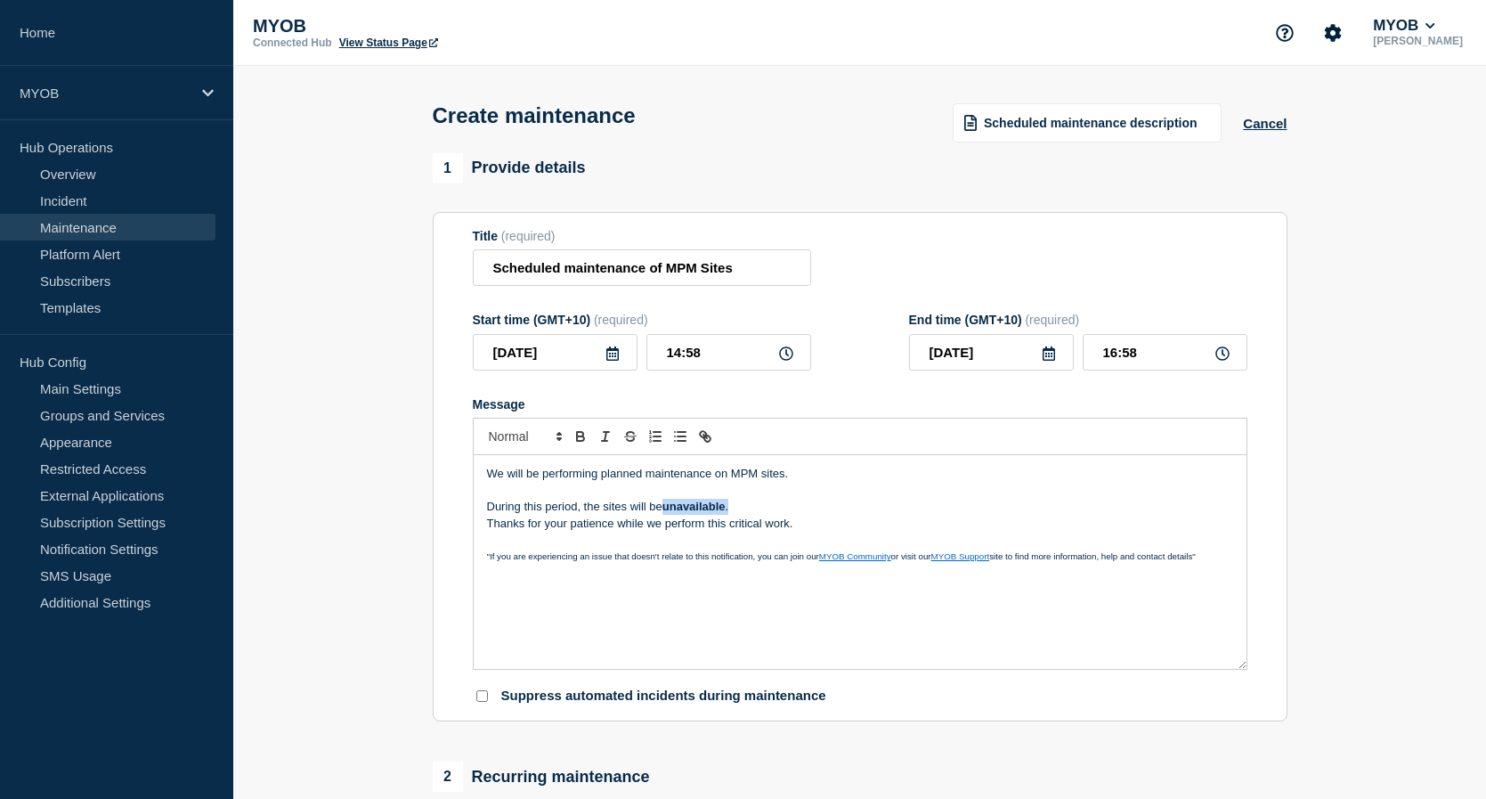
drag, startPoint x: 764, startPoint y: 517, endPoint x: 669, endPoint y: 505, distance: 96.1
click at [669, 505] on p "During this period, the sites will be unavailable ." at bounding box center [860, 507] width 746 height 16
click at [991, 515] on p "During this period, the sites will be unavailable." at bounding box center [860, 507] width 746 height 16
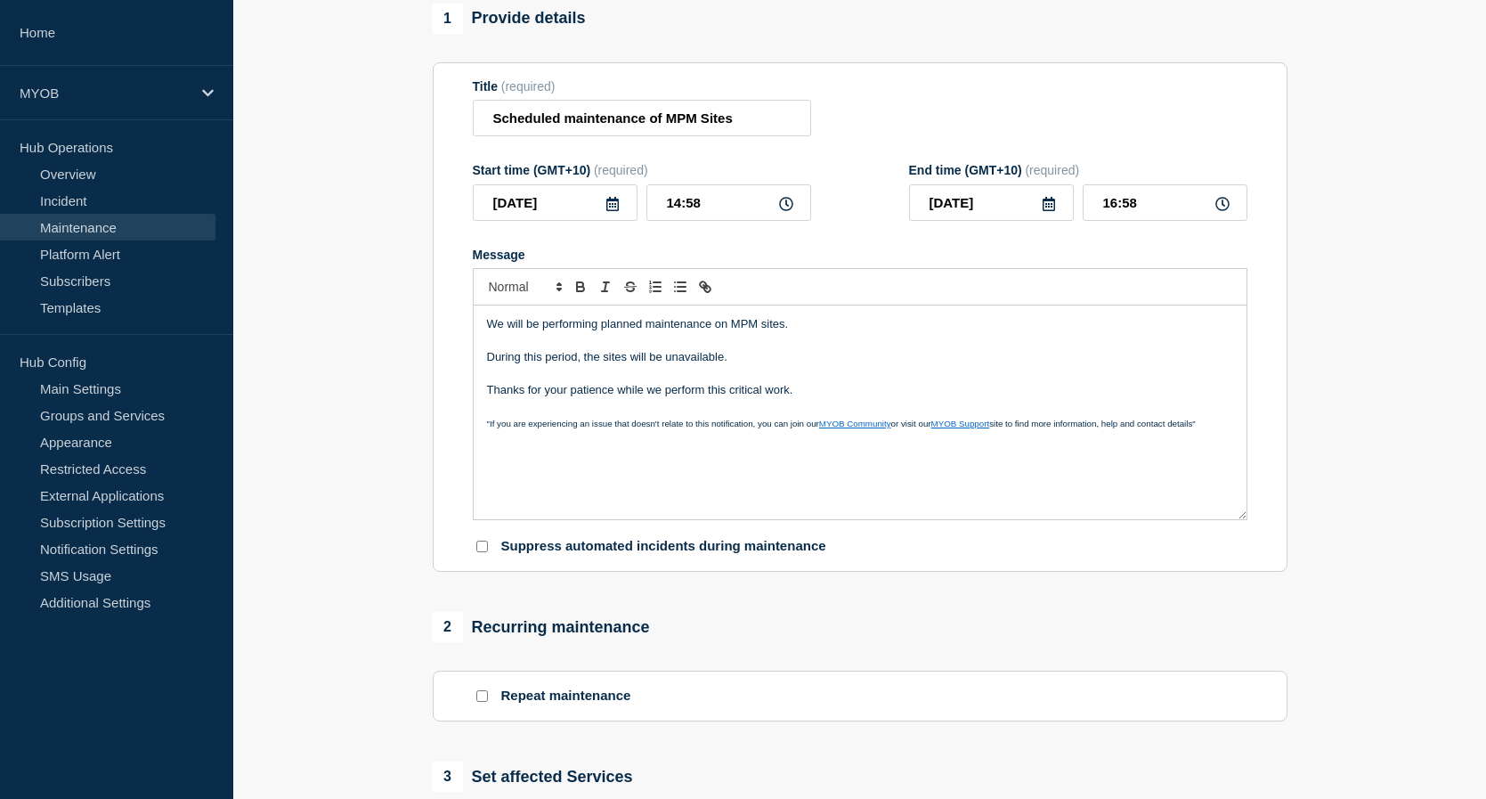
scroll to position [178, 0]
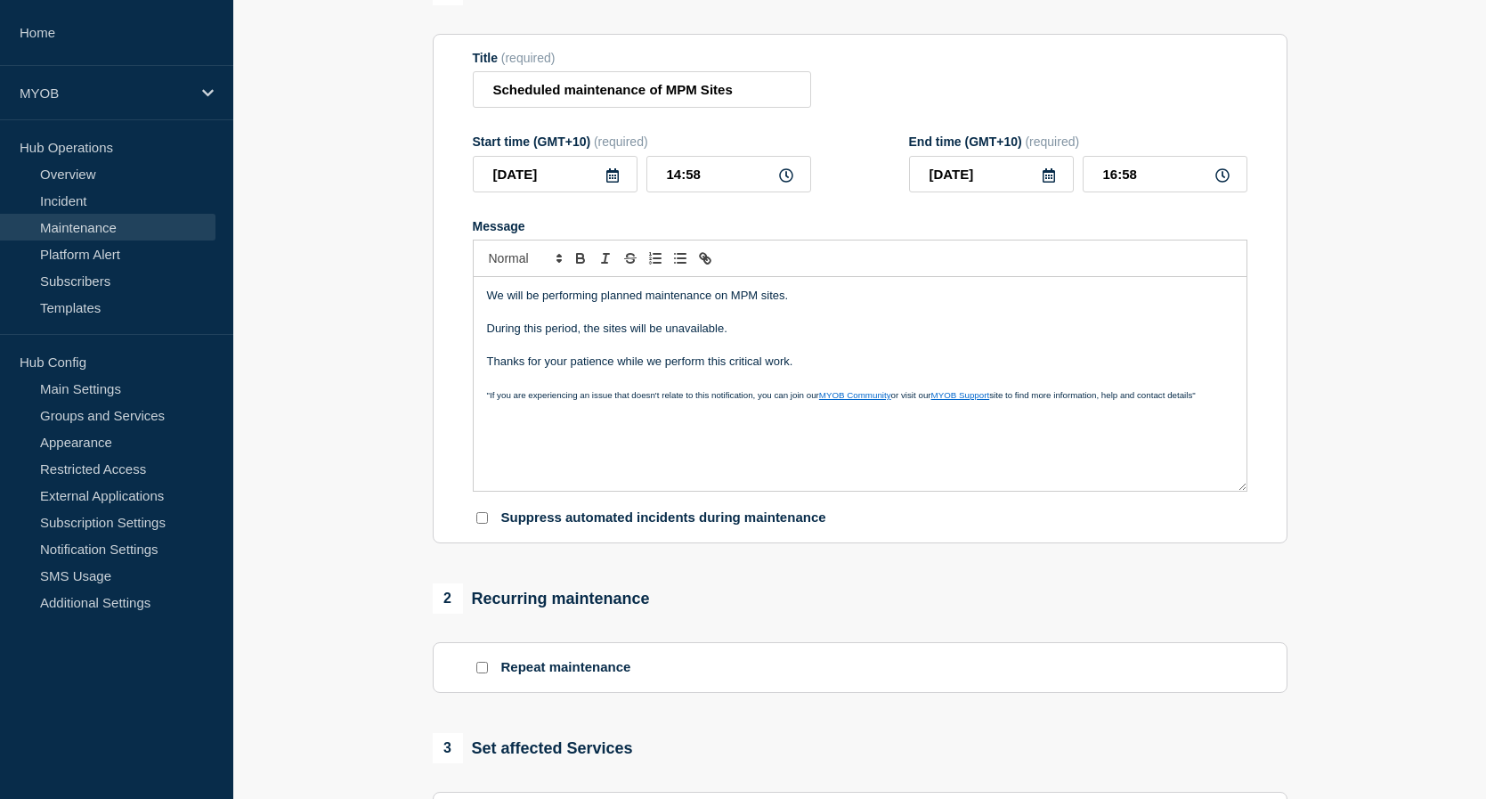
click at [785, 179] on icon at bounding box center [786, 175] width 14 height 14
click at [716, 181] on input "14:58" at bounding box center [728, 174] width 165 height 37
type input "19:00"
type input "21:00"
click at [1138, 288] on div "We will be performing planned maintenance on MPM sites. During this period, the…" at bounding box center [860, 384] width 773 height 214
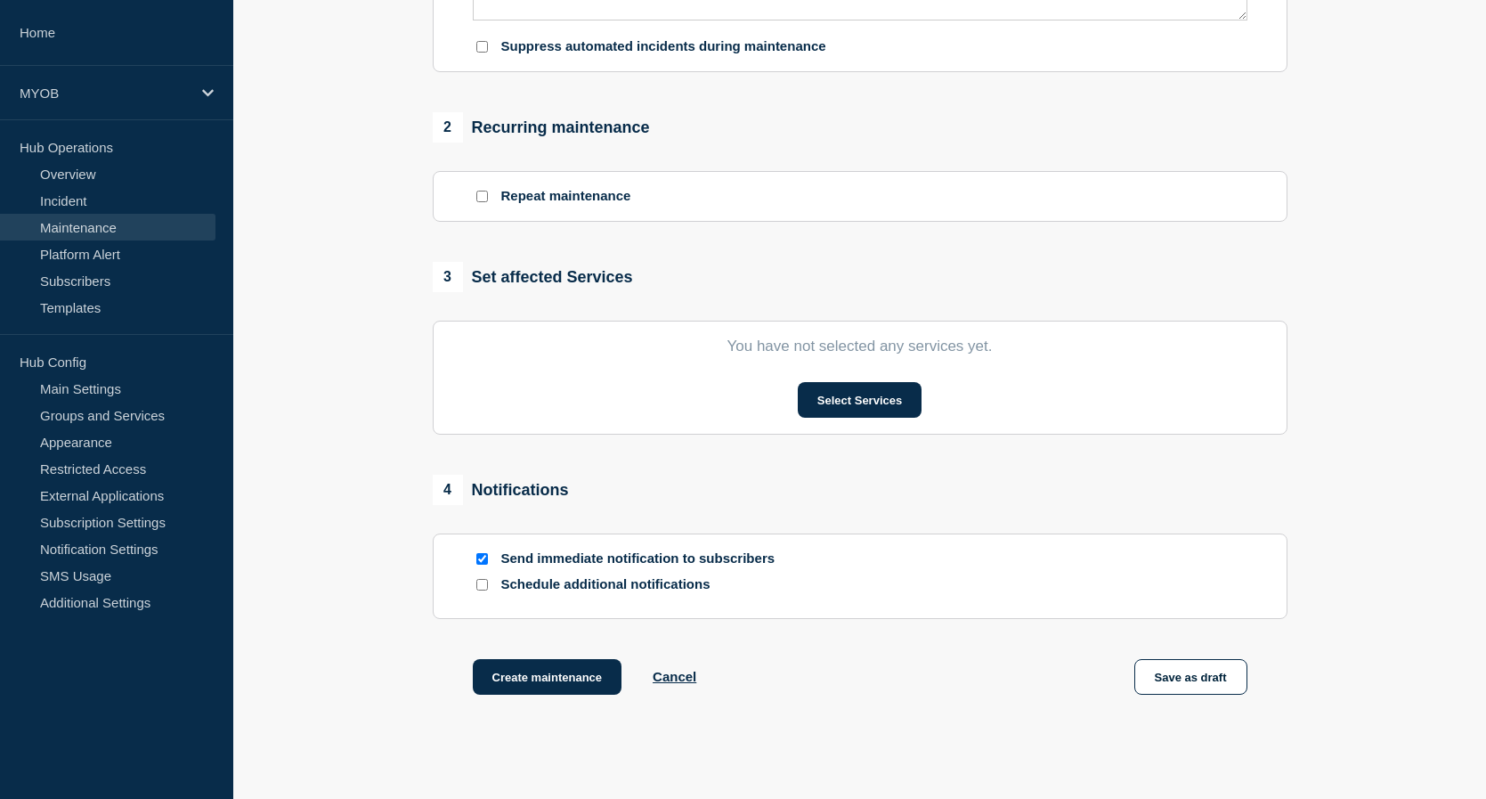
scroll to position [712, 0]
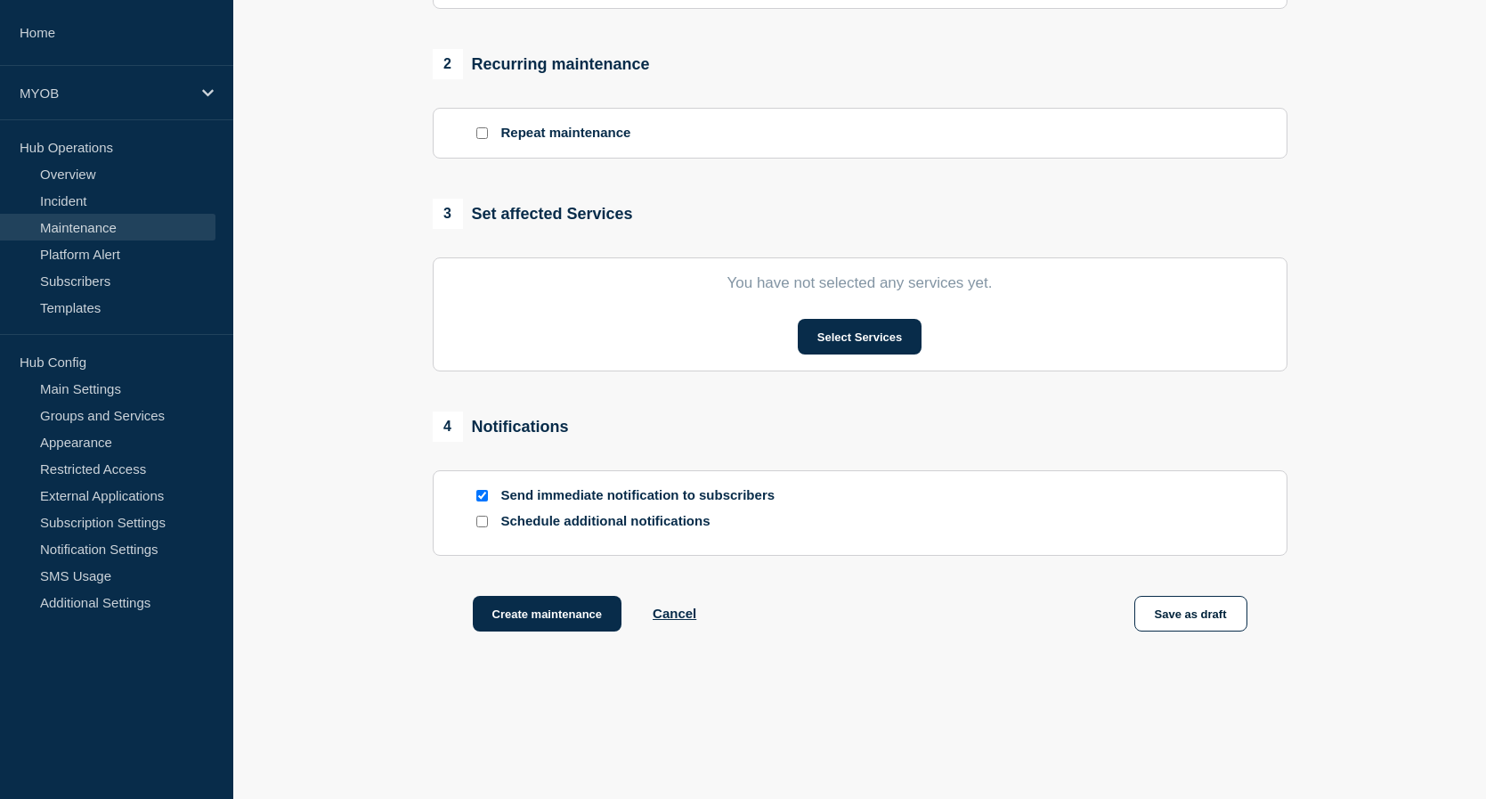
click at [487, 526] on input "Schedule additional notifications" at bounding box center [482, 521] width 12 height 12
checkbox input "true"
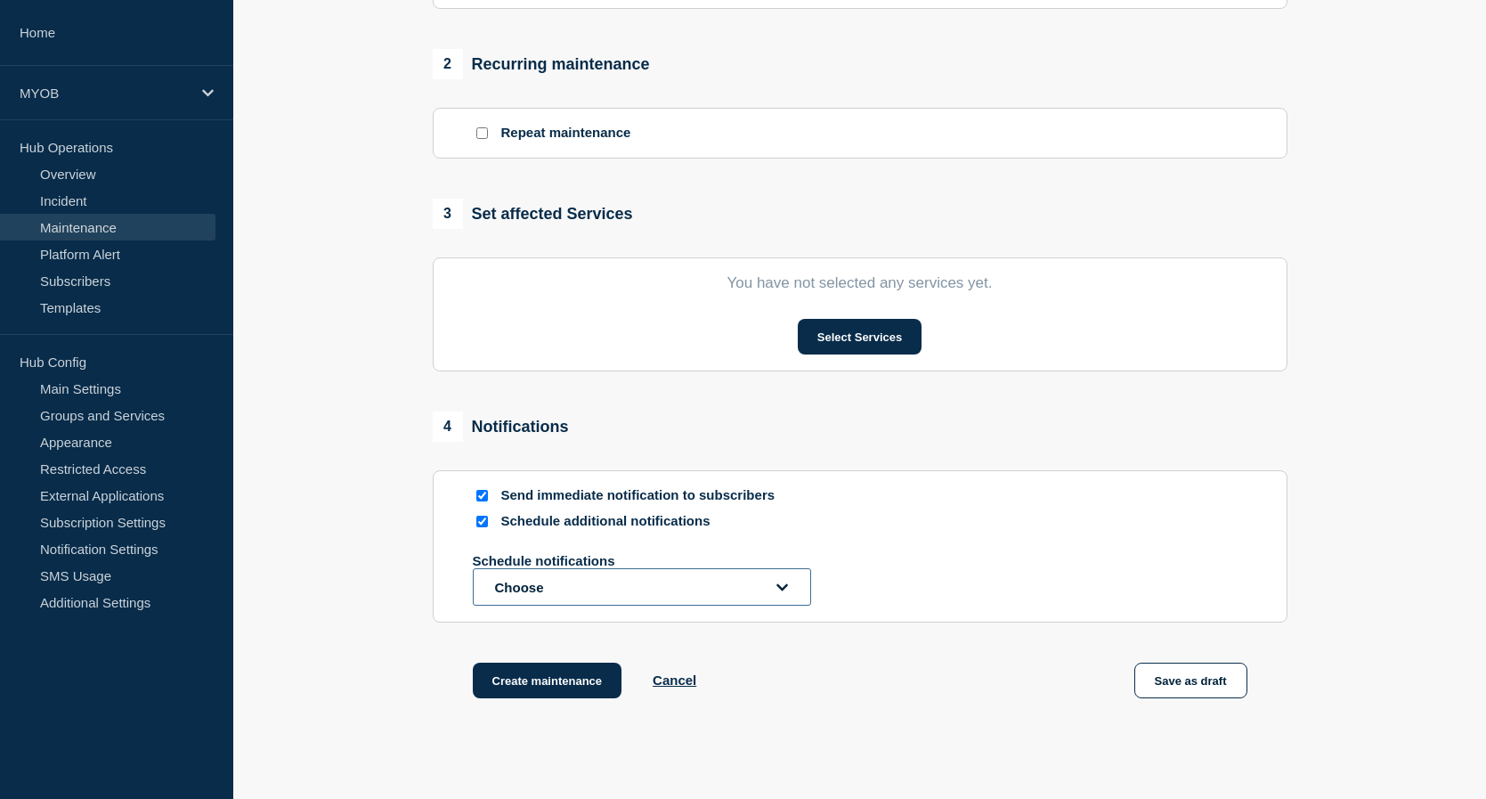
click at [631, 589] on button "Choose" at bounding box center [642, 586] width 338 height 37
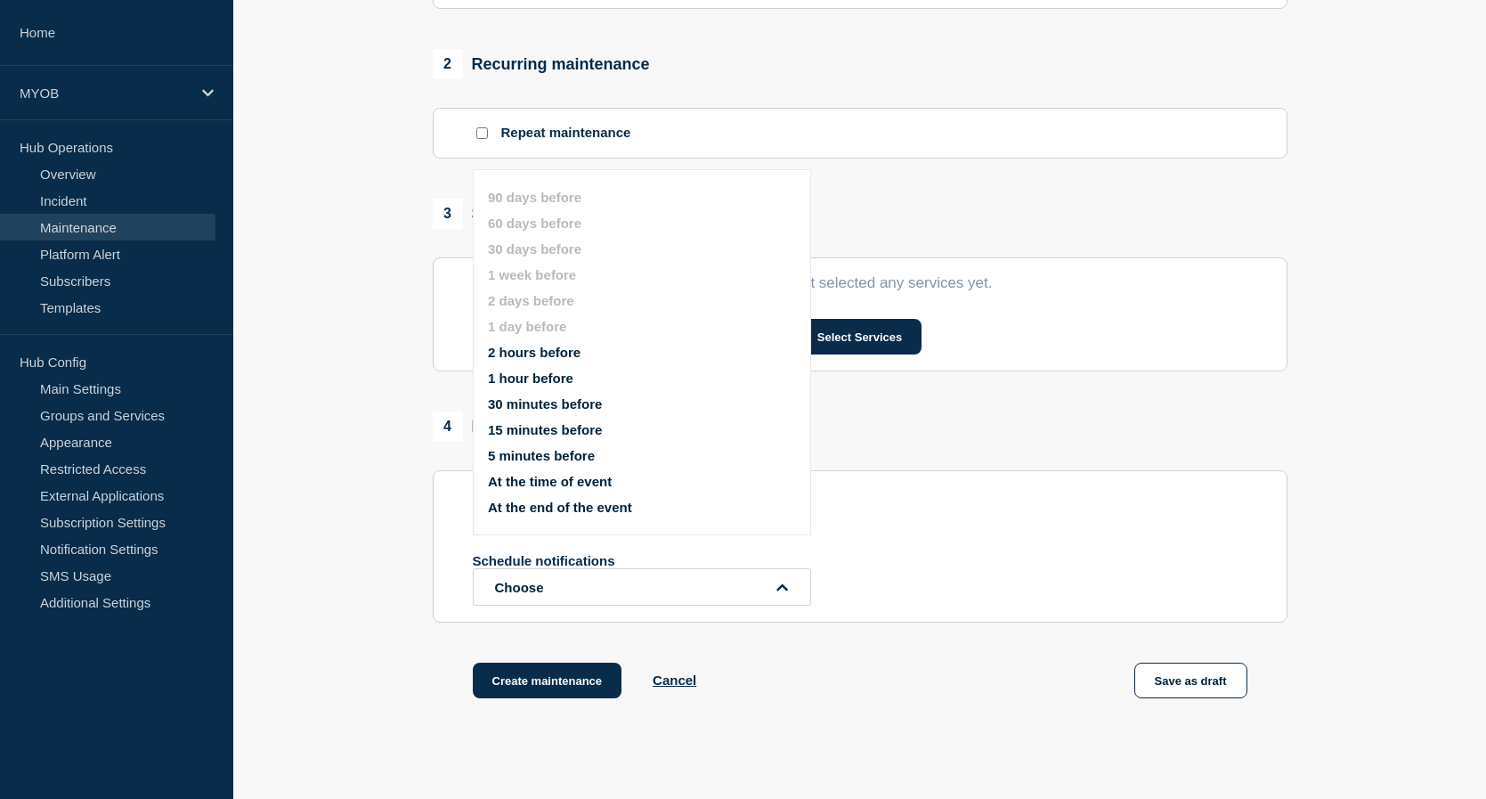
click at [627, 348] on li "2 hours before" at bounding box center [657, 352] width 338 height 15
click at [532, 348] on button "2 hours before" at bounding box center [534, 352] width 93 height 15
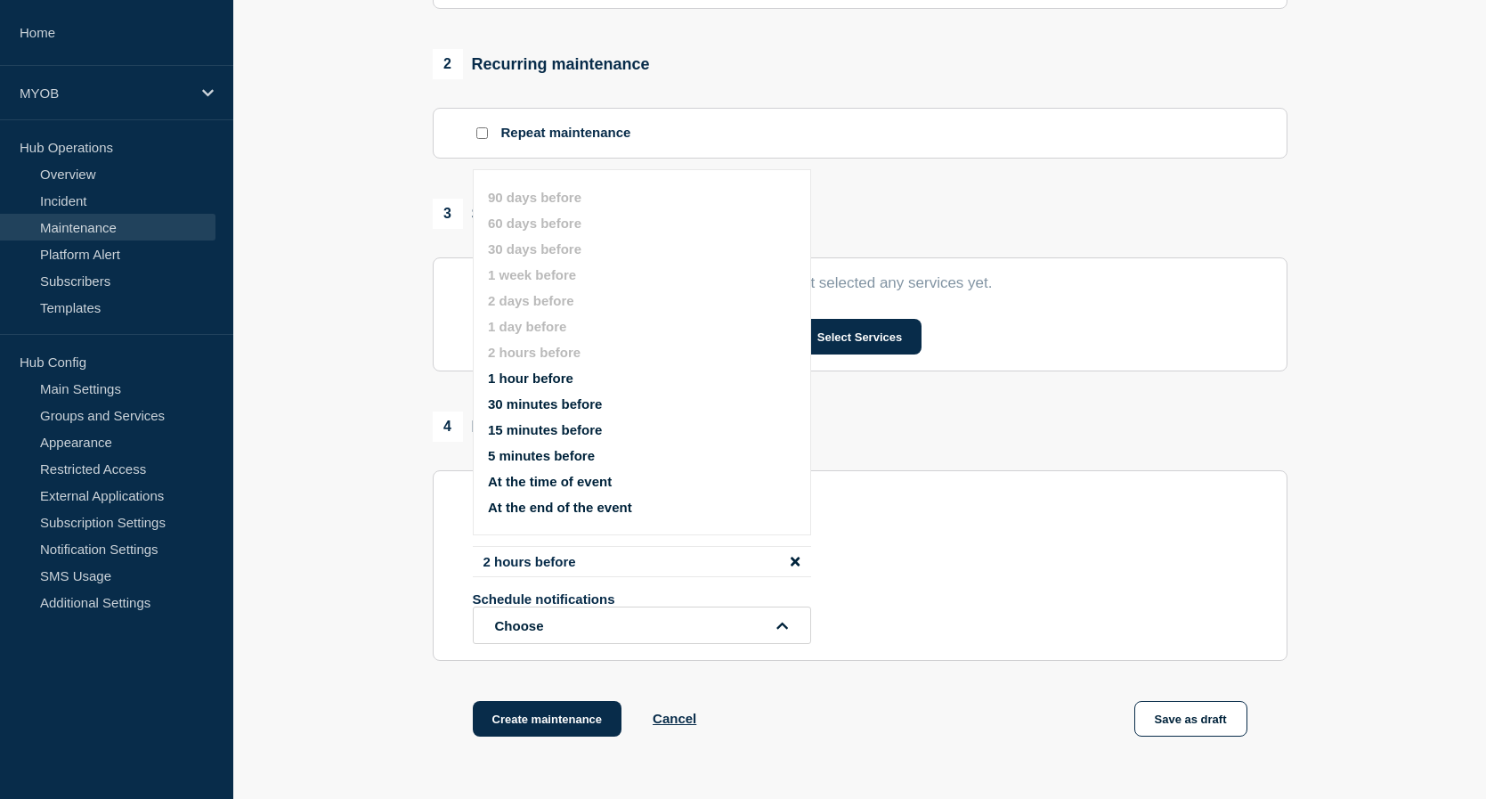
click at [847, 698] on div "1 Provide details Title (required) Scheduled maintenance of MPM Sites Start tim…" at bounding box center [859, 111] width 875 height 1341
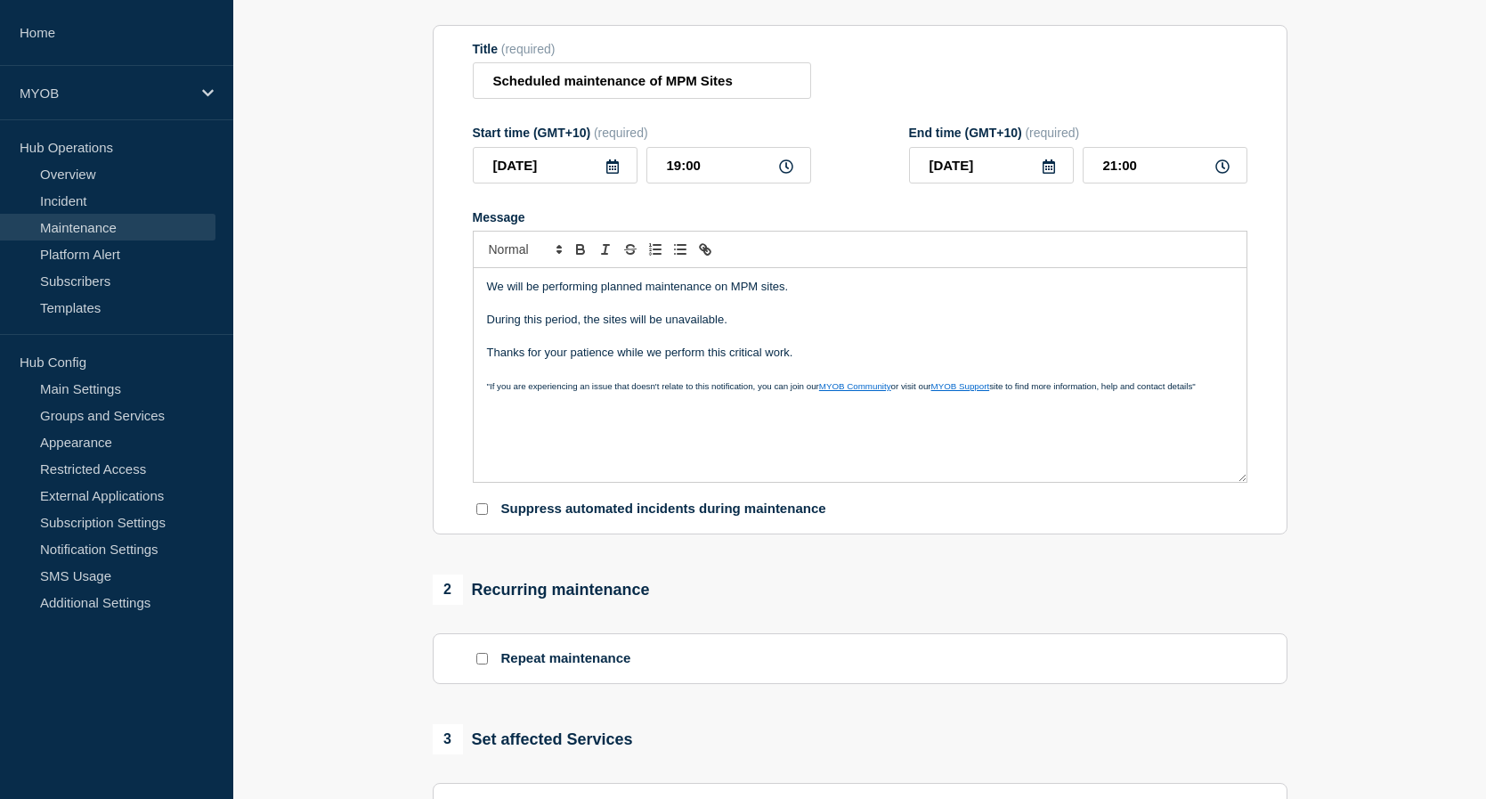
scroll to position [178, 0]
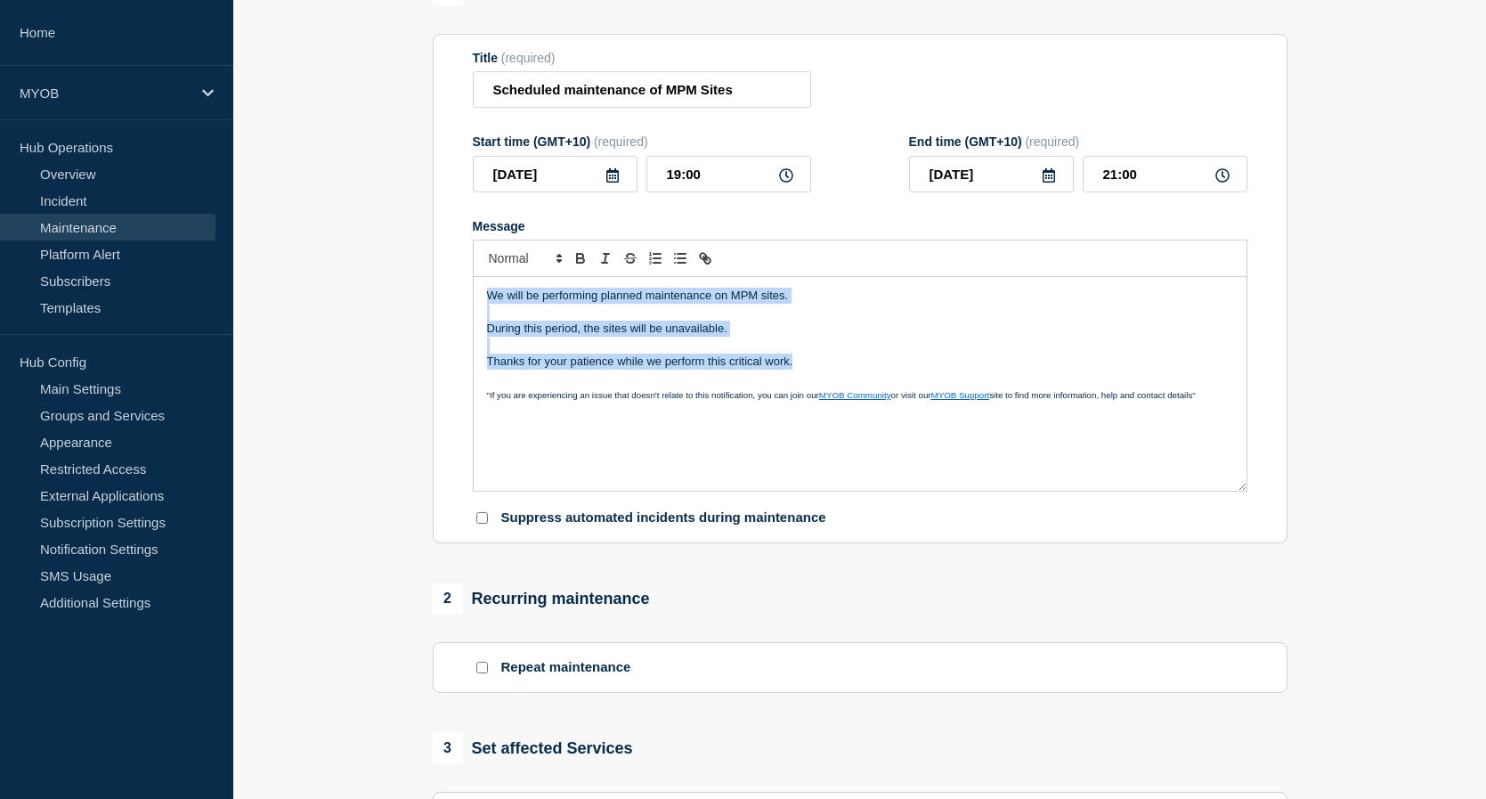
drag, startPoint x: 839, startPoint y: 371, endPoint x: 386, endPoint y: 292, distance: 459.2
click at [386, 292] on section "1 Provide details Title (required) Scheduled maintenance of MPM Sites Start tim…" at bounding box center [859, 645] width 1253 height 1341
copy div "We will be performing planned maintenance on MPM sites. During this period, the…"
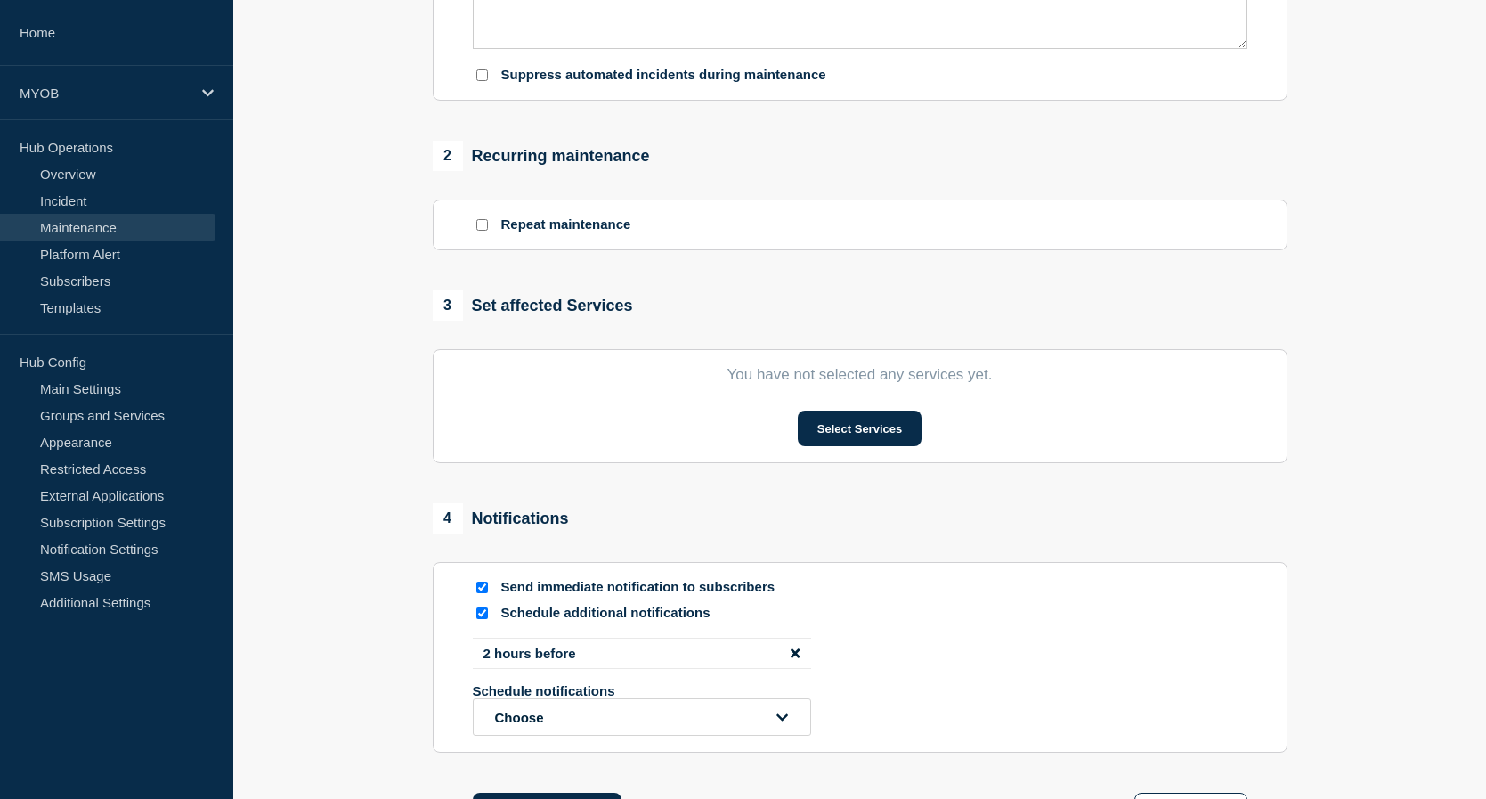
scroll to position [534, 0]
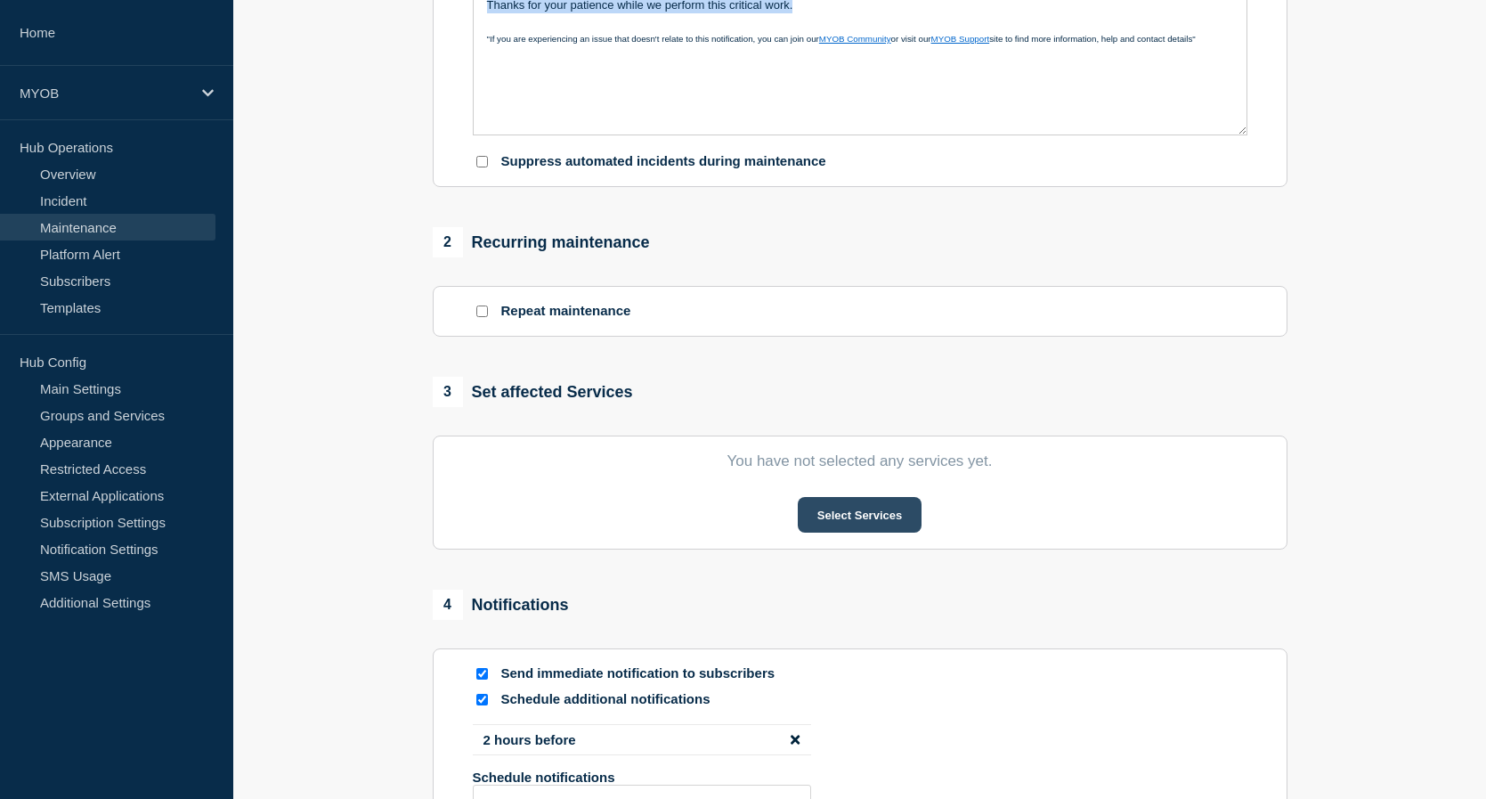
click at [869, 516] on button "Select Services" at bounding box center [860, 515] width 124 height 36
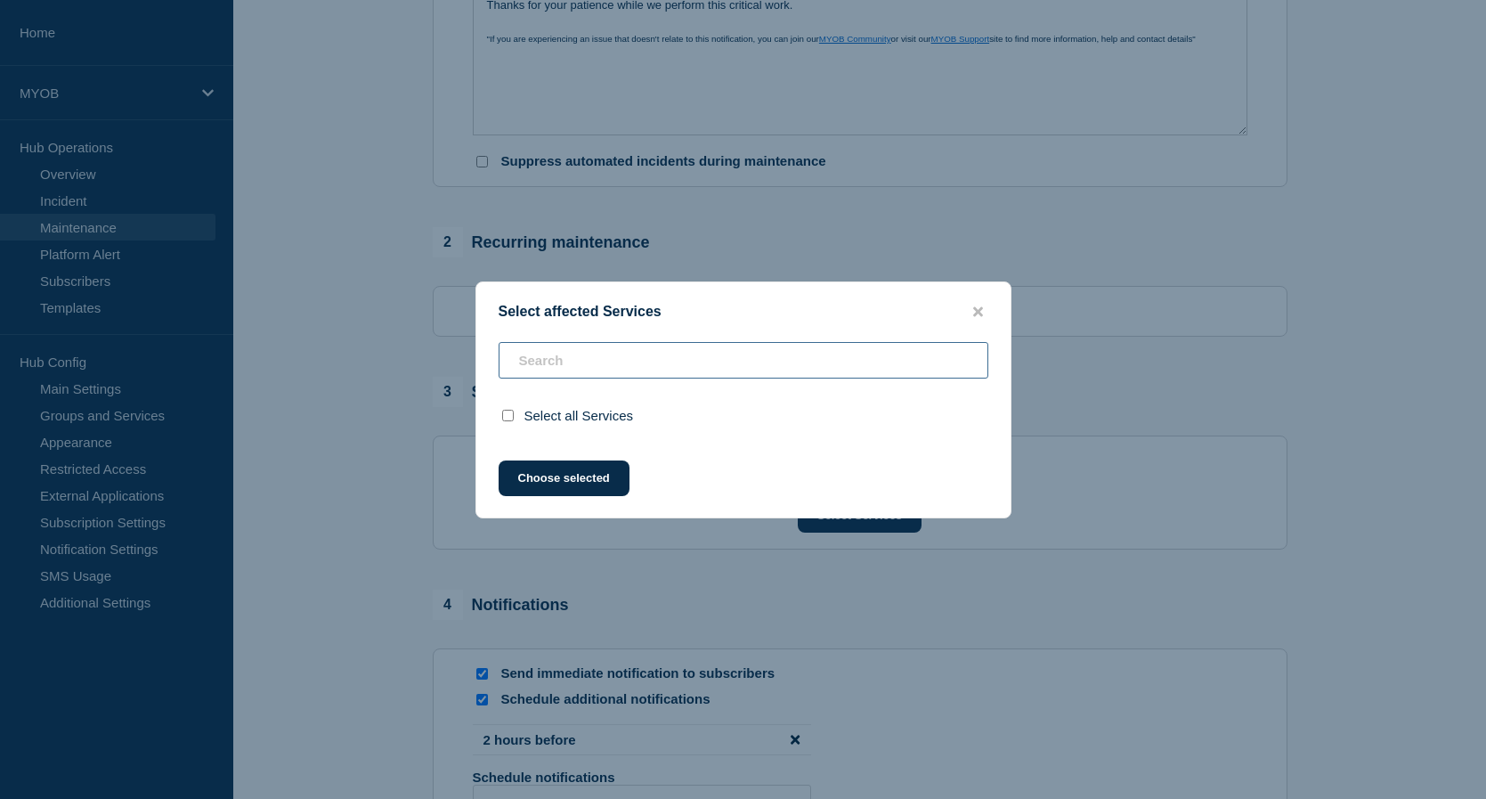
click at [775, 356] on input "text" at bounding box center [744, 360] width 490 height 37
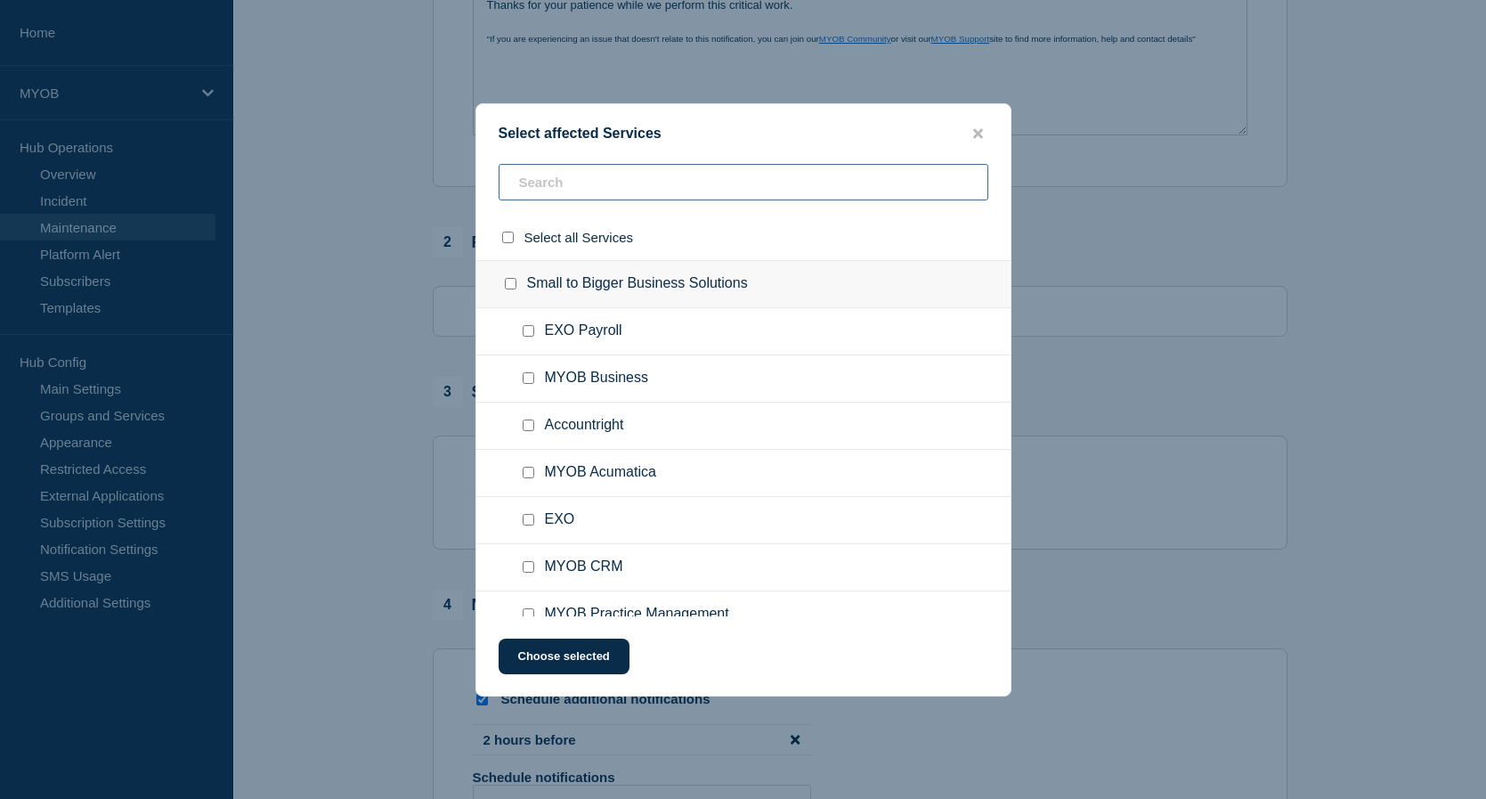
click at [643, 186] on input "text" at bounding box center [744, 182] width 490 height 37
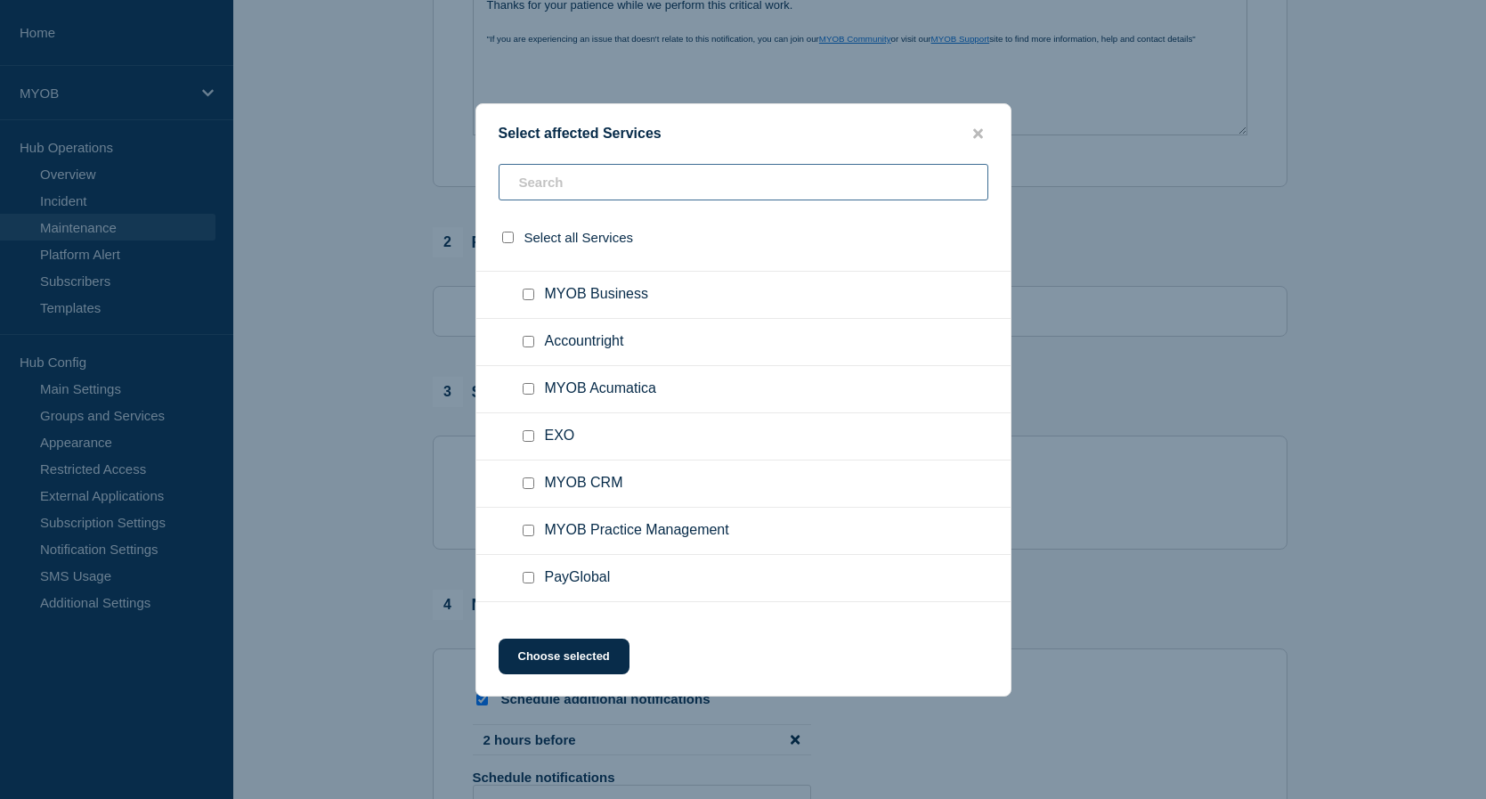
scroll to position [89, 0]
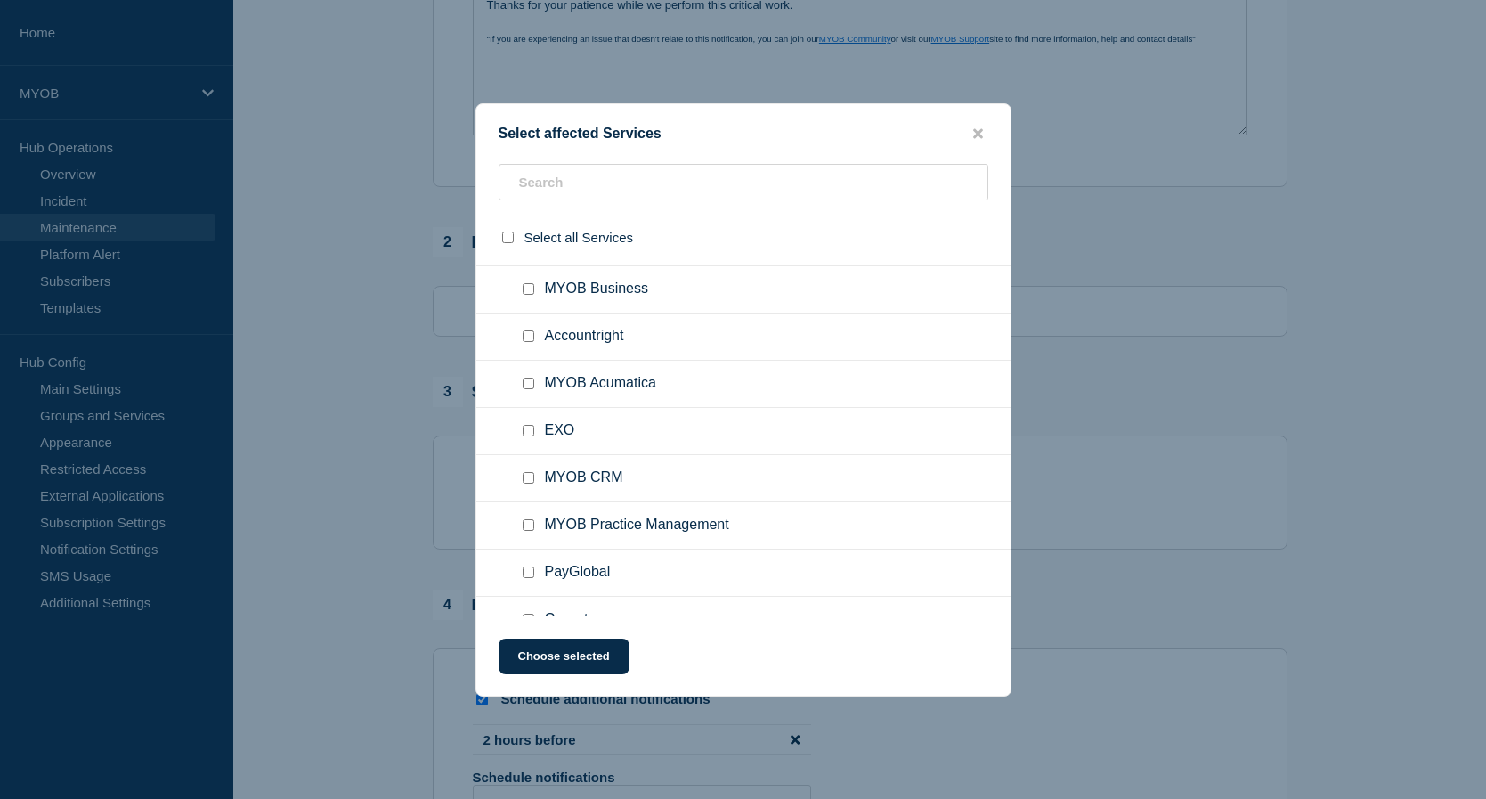
click at [529, 528] on input "MYOB Practice Management checkbox" at bounding box center [529, 525] width 12 height 12
checkbox input "true"
click at [563, 649] on button "Choose selected" at bounding box center [564, 656] width 131 height 36
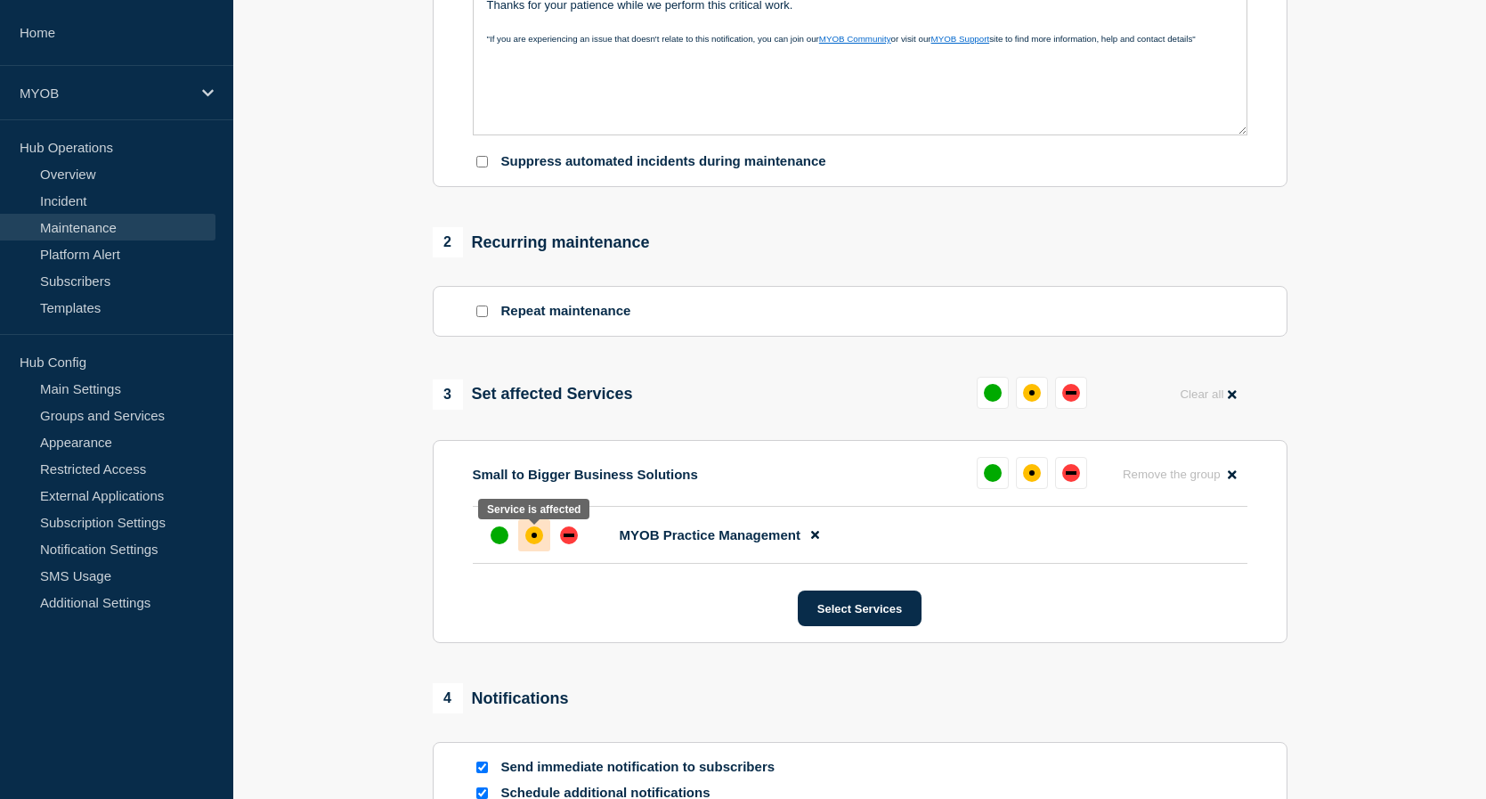
click at [528, 540] on div "affected" at bounding box center [534, 535] width 18 height 18
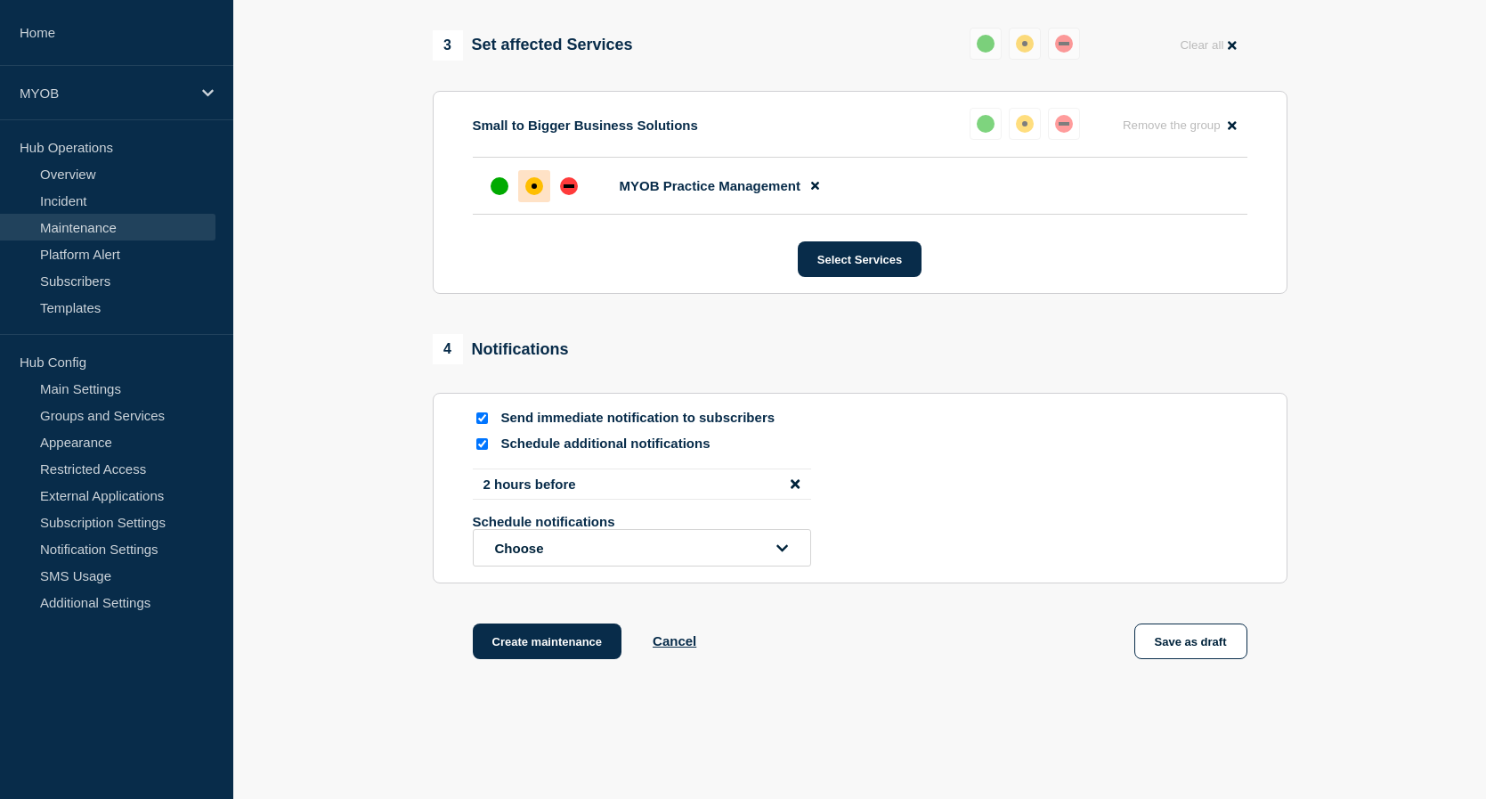
scroll to position [890, 0]
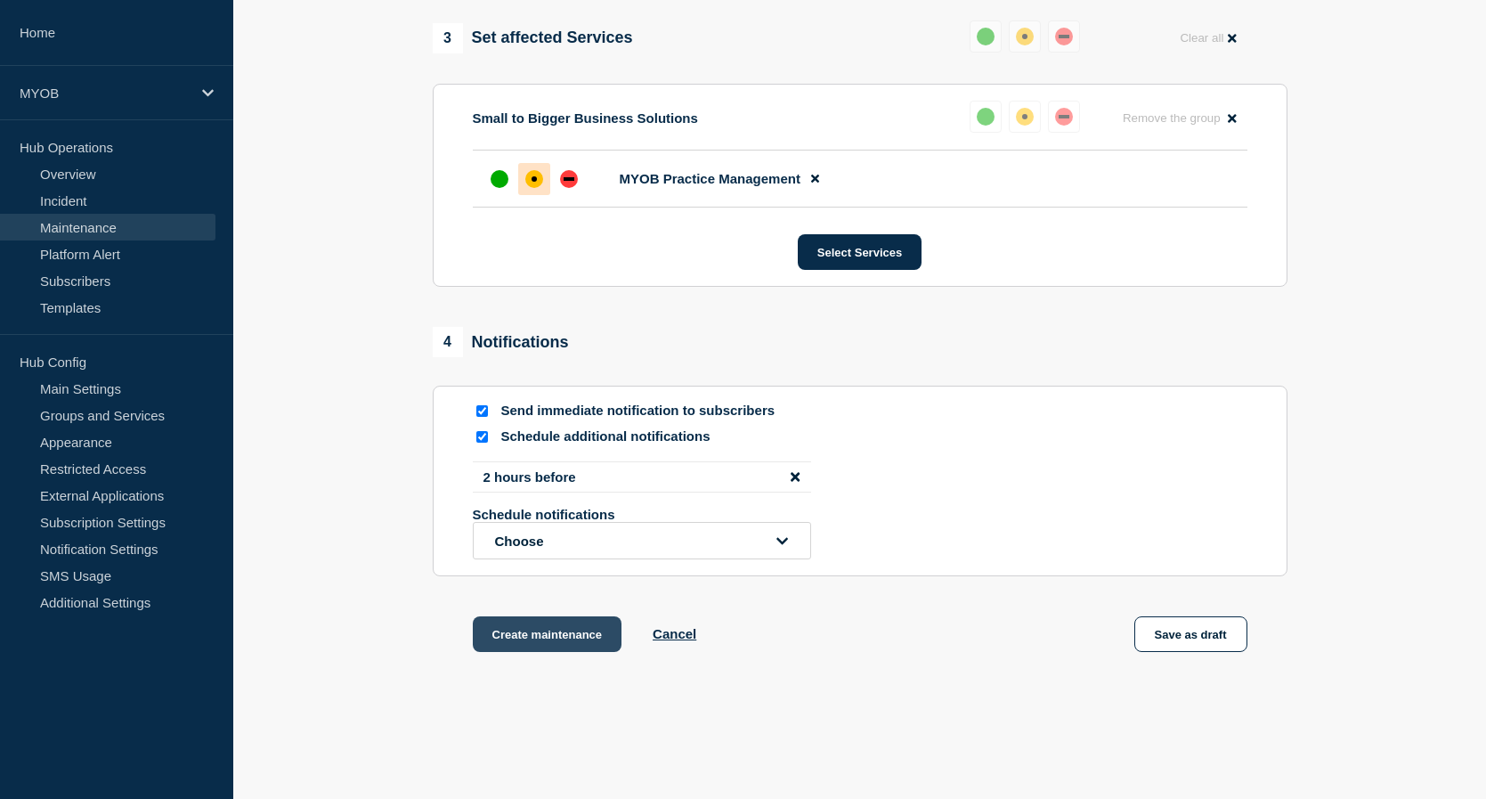
click at [542, 643] on button "Create maintenance" at bounding box center [548, 634] width 150 height 36
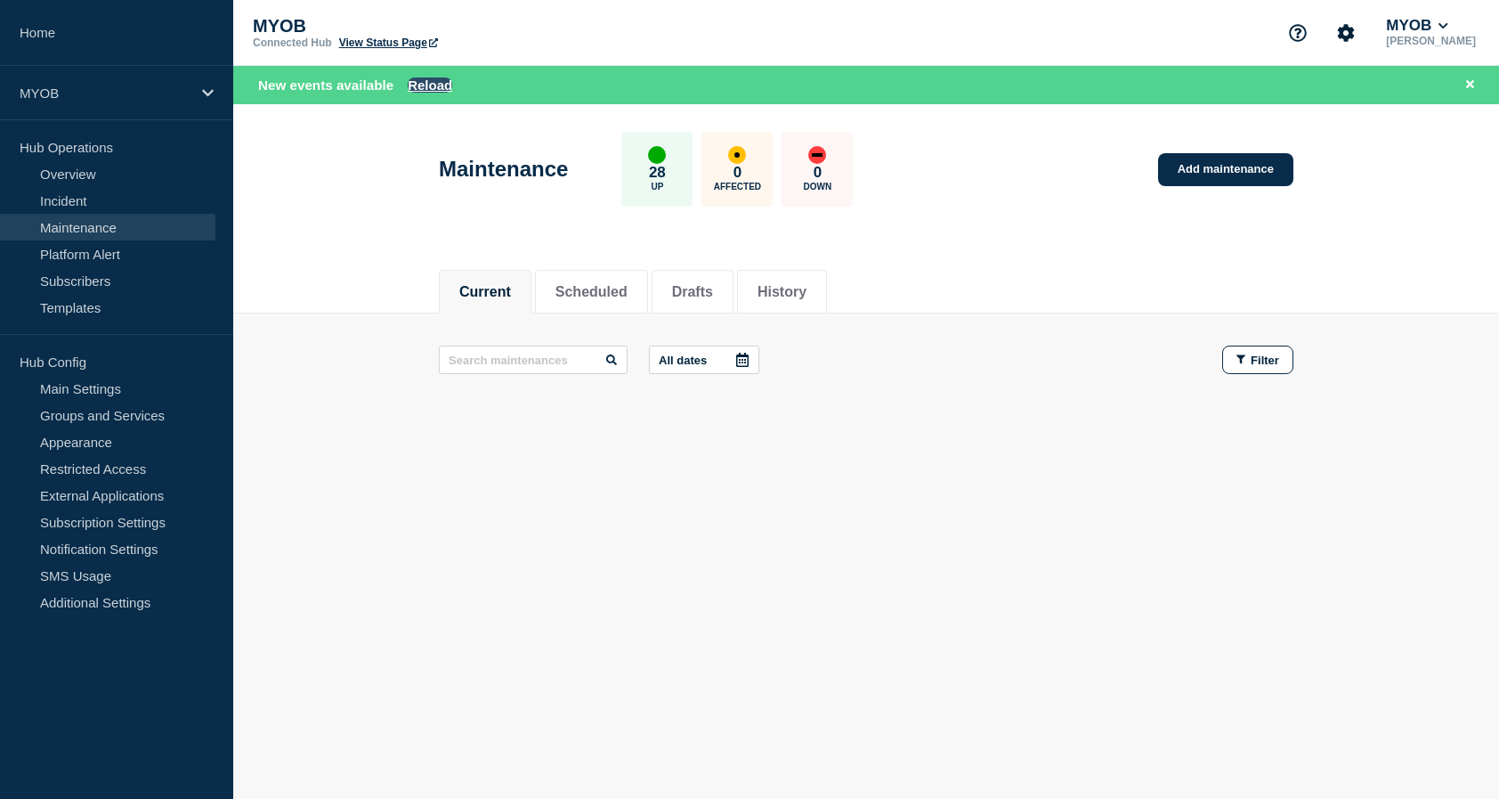
click at [436, 88] on button "Reload" at bounding box center [430, 84] width 45 height 15
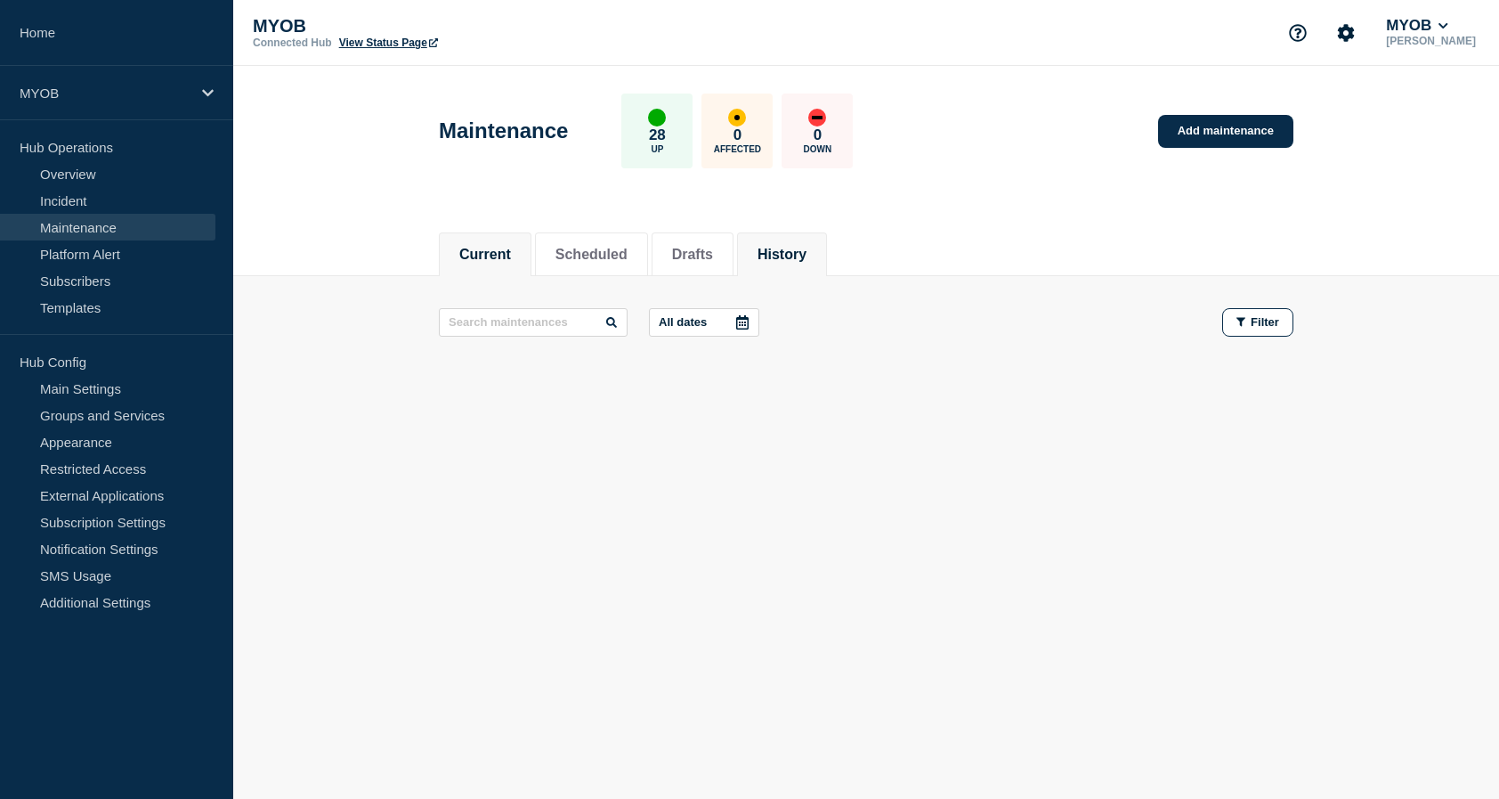
click at [807, 258] on button "History" at bounding box center [782, 255] width 49 height 16
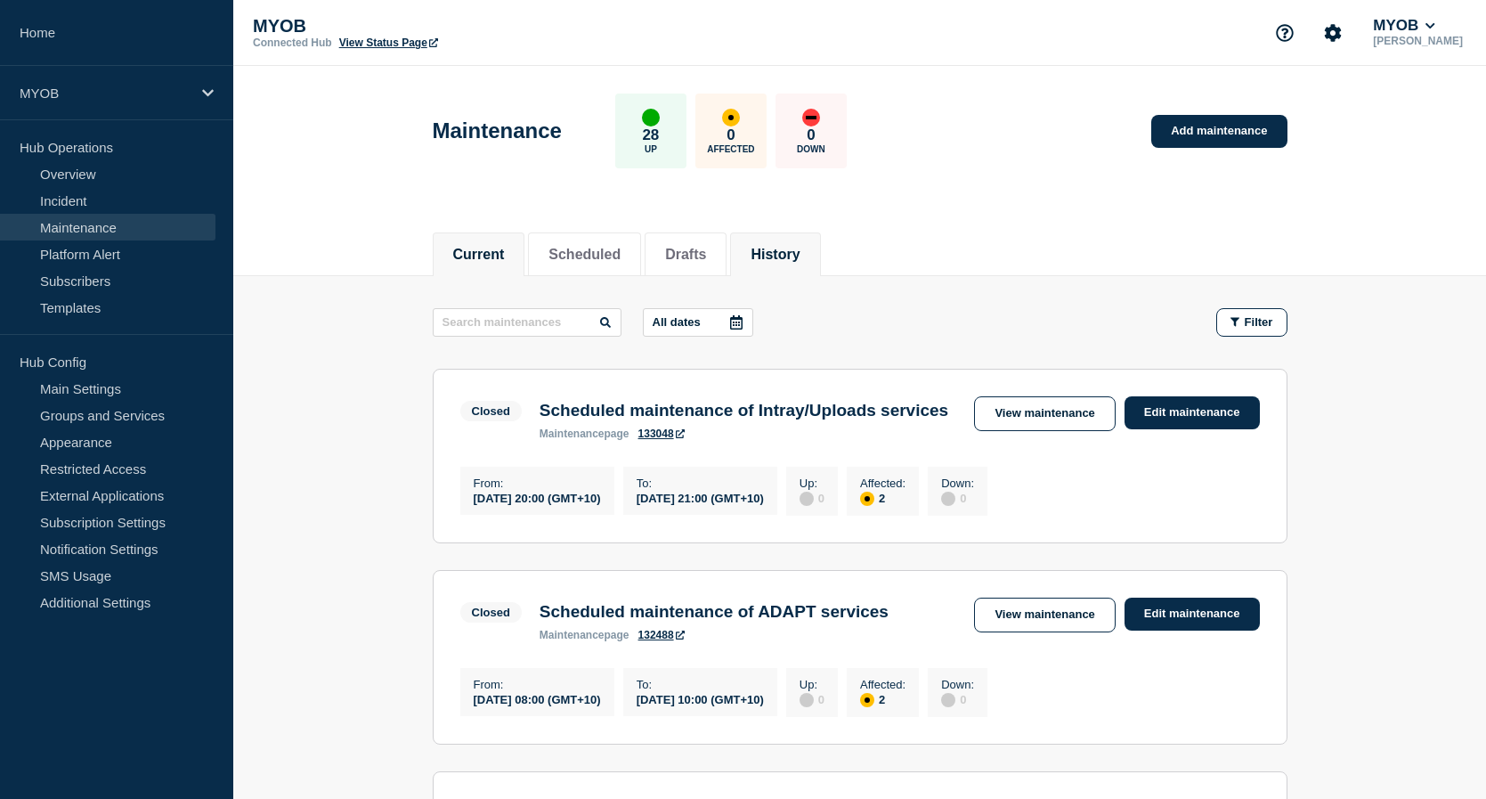
click at [505, 247] on button "Current" at bounding box center [479, 255] width 52 height 16
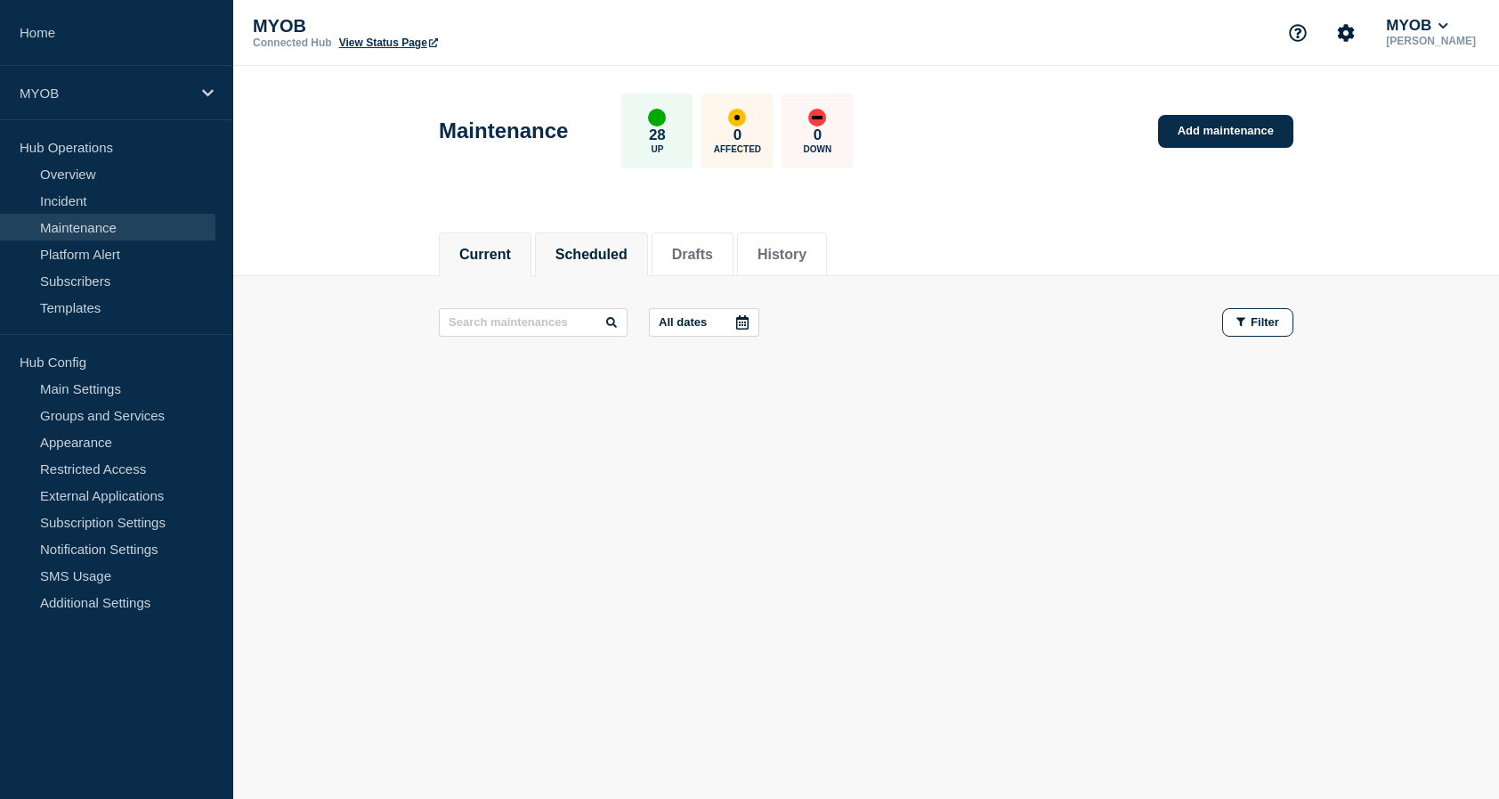
click at [583, 251] on button "Scheduled" at bounding box center [592, 255] width 72 height 16
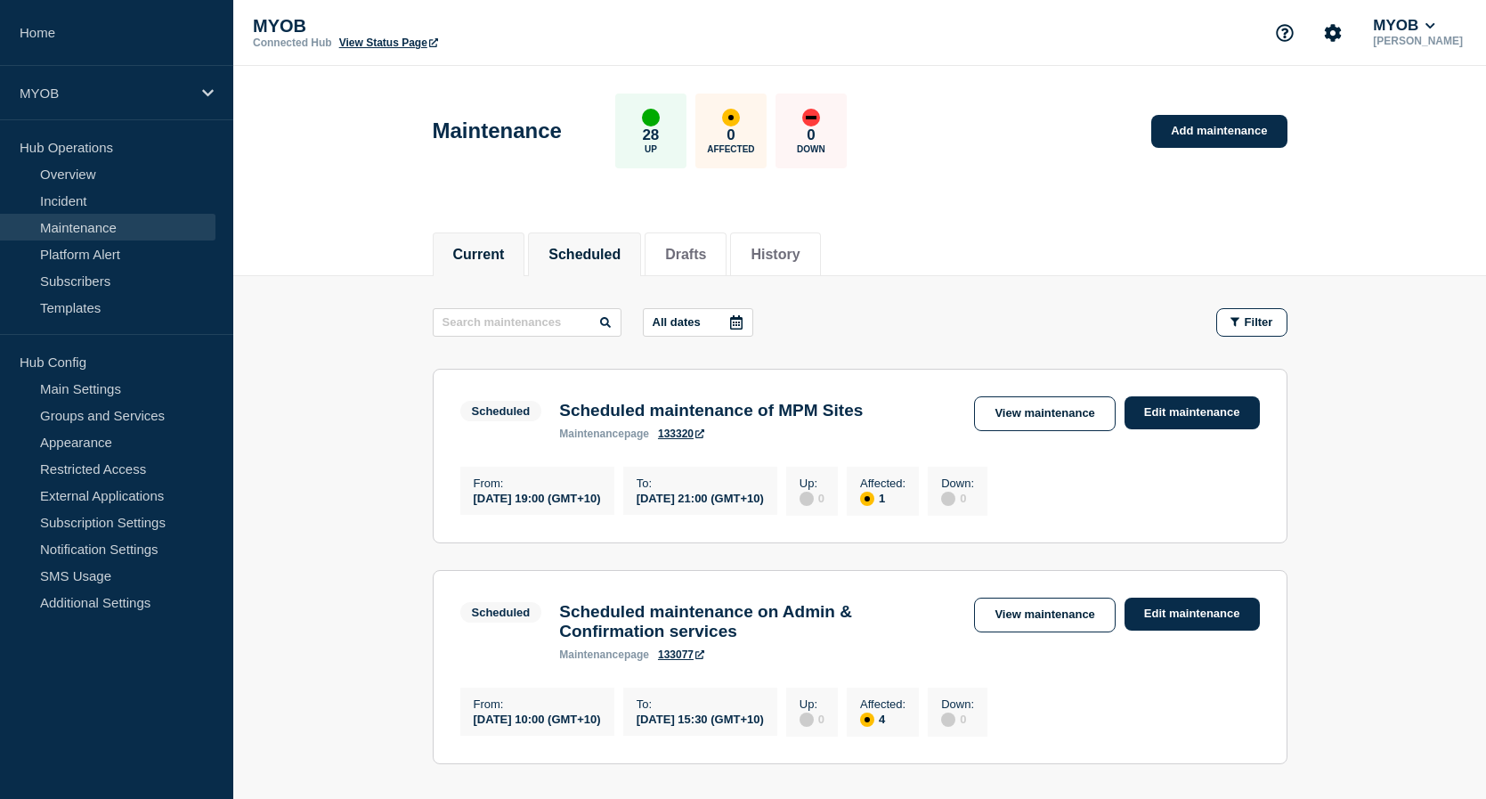
click at [484, 247] on button "Current" at bounding box center [479, 255] width 52 height 16
